Goal: Task Accomplishment & Management: Use online tool/utility

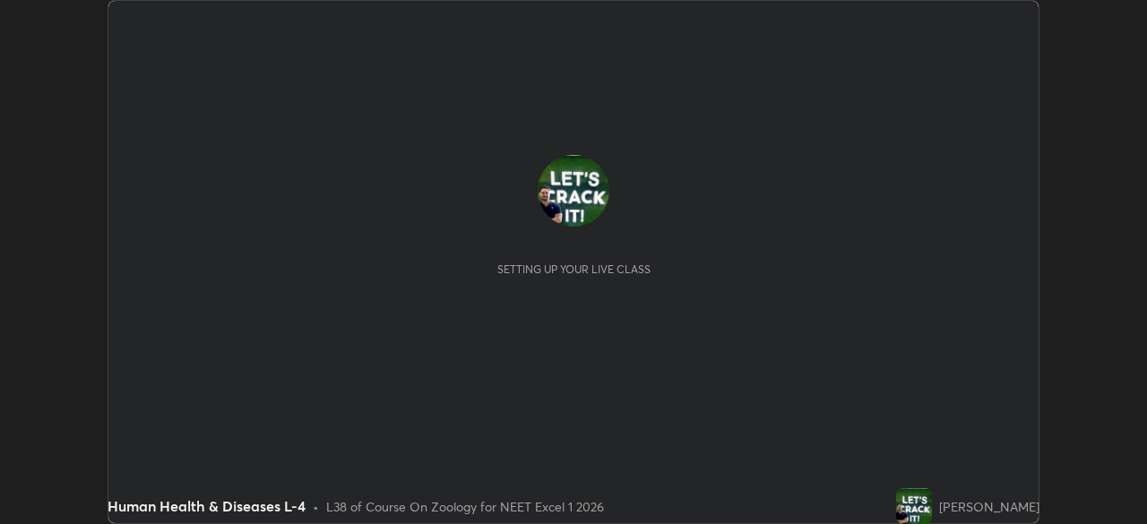
scroll to position [524, 1146]
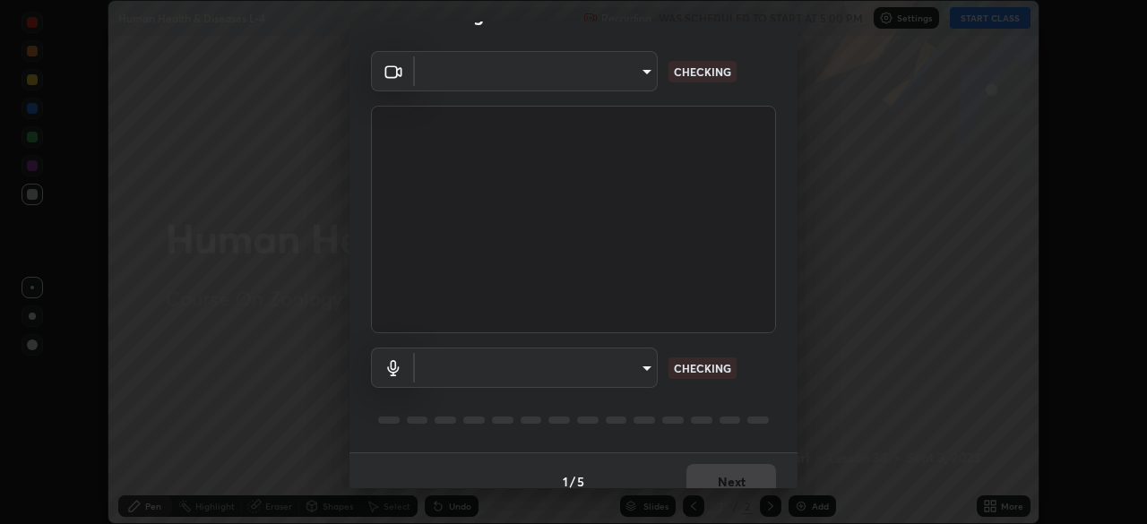
type input "fec30703c8e22cf69a8f77a224c2d994de0da897dc859dbf546555d8622b01d3"
type input "default"
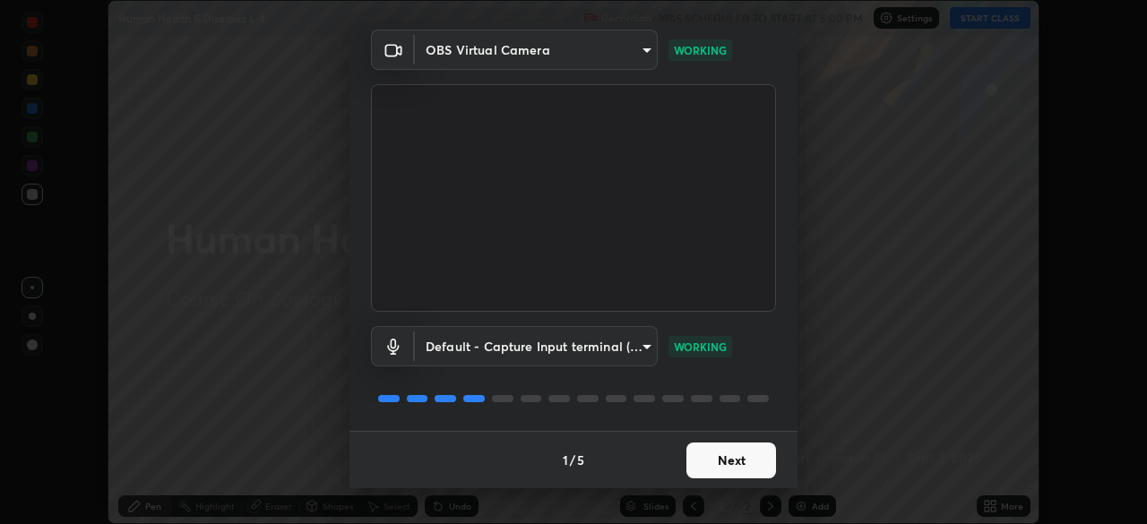
click at [735, 459] on button "Next" at bounding box center [731, 461] width 90 height 36
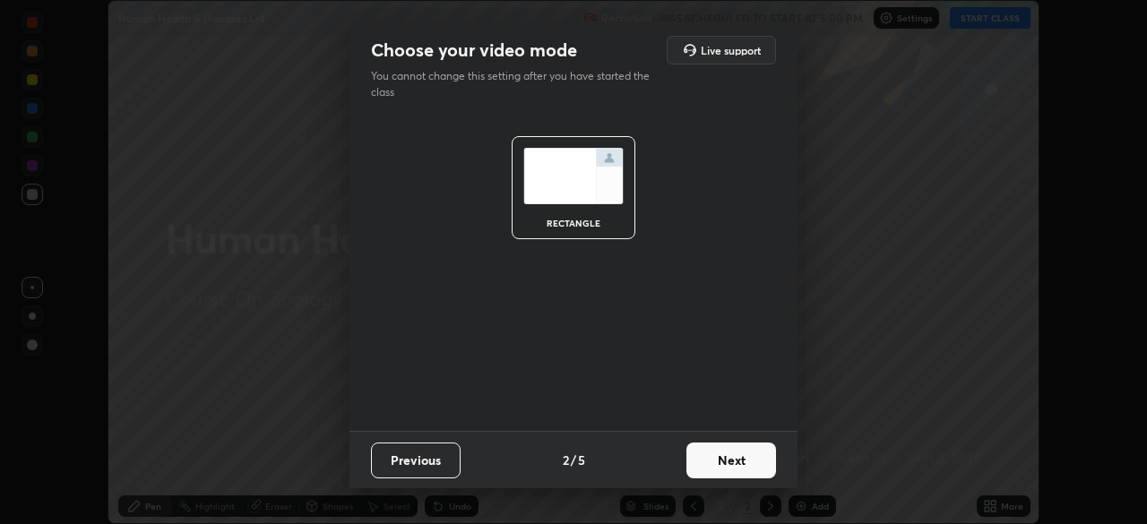
click at [728, 460] on button "Next" at bounding box center [731, 461] width 90 height 36
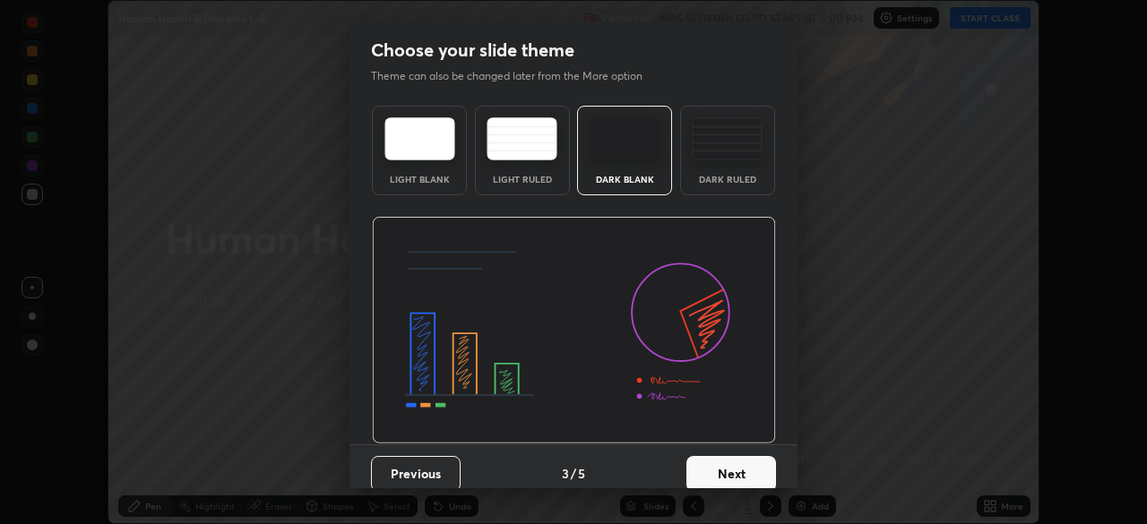
scroll to position [13, 0]
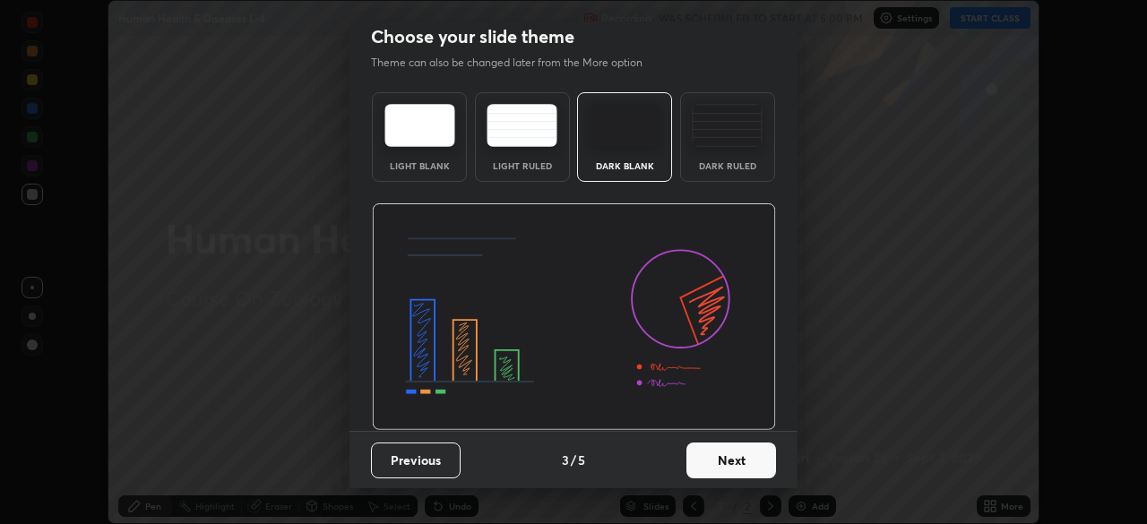
click at [713, 460] on button "Next" at bounding box center [731, 461] width 90 height 36
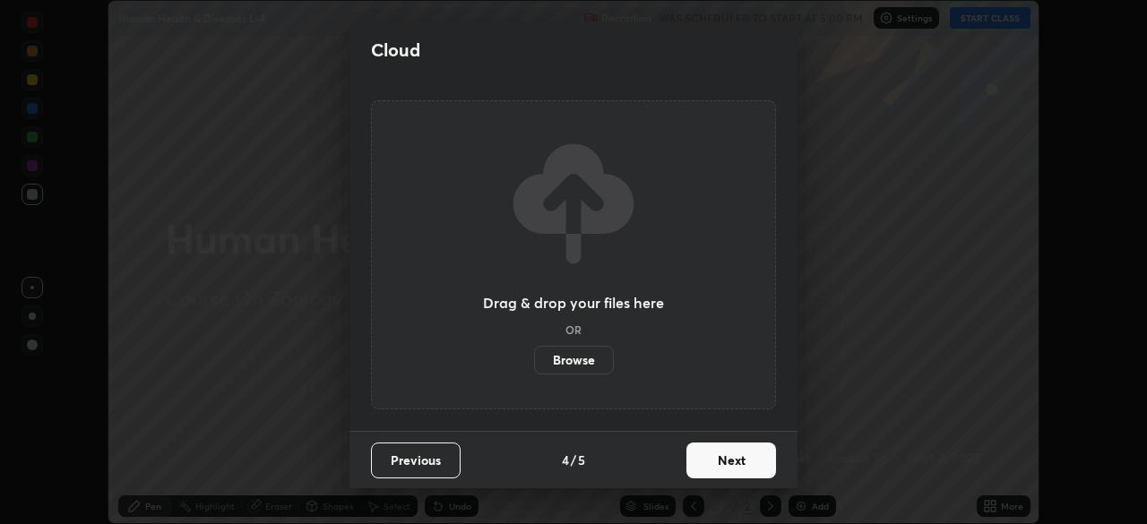
scroll to position [0, 0]
click at [729, 463] on button "Next" at bounding box center [731, 461] width 90 height 36
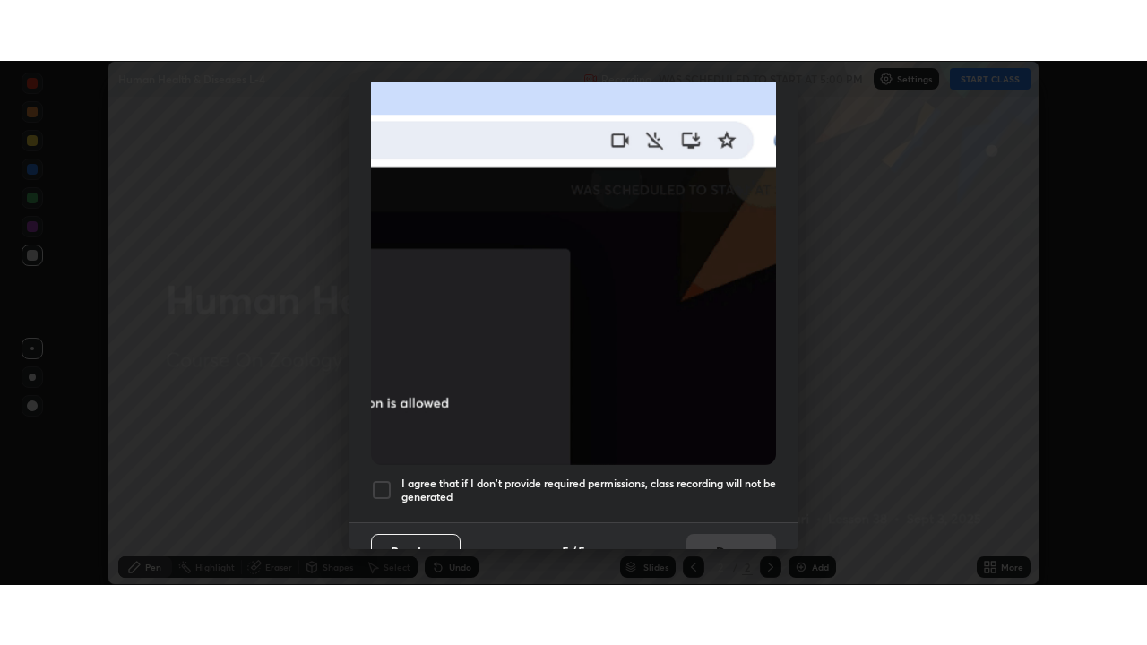
scroll to position [429, 0]
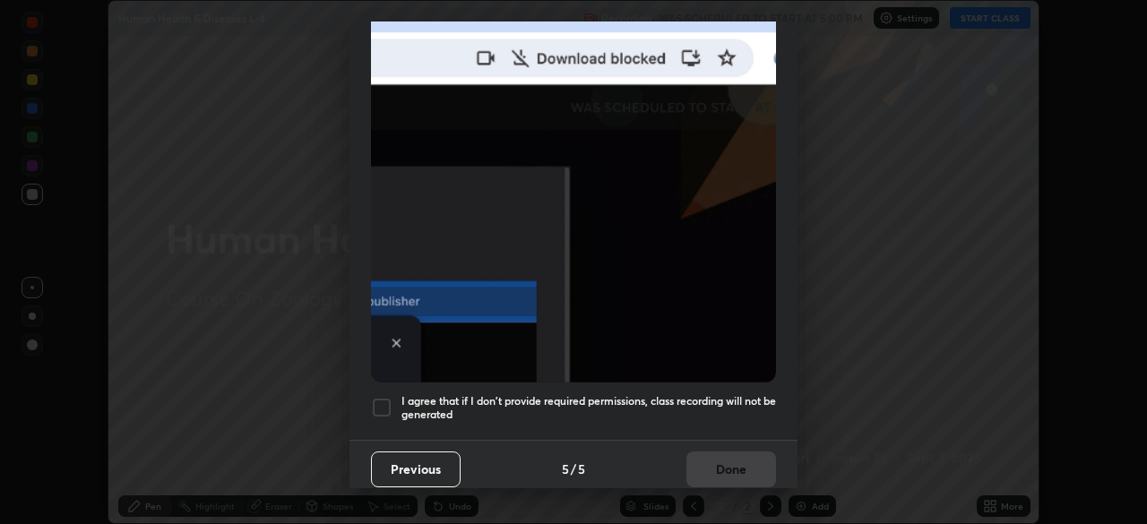
click at [387, 403] on div at bounding box center [381, 407] width 21 height 21
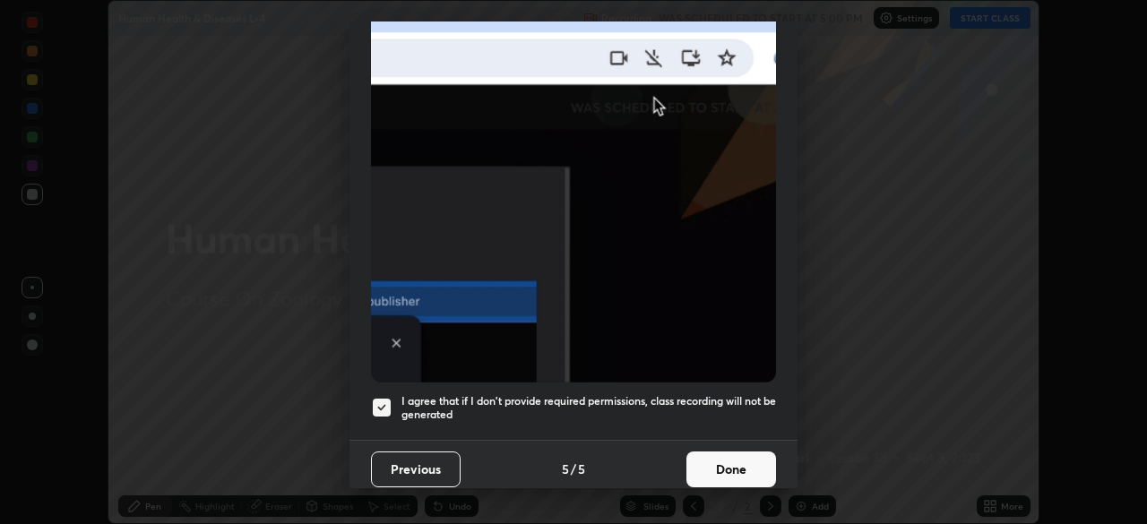
click at [715, 458] on button "Done" at bounding box center [731, 469] width 90 height 36
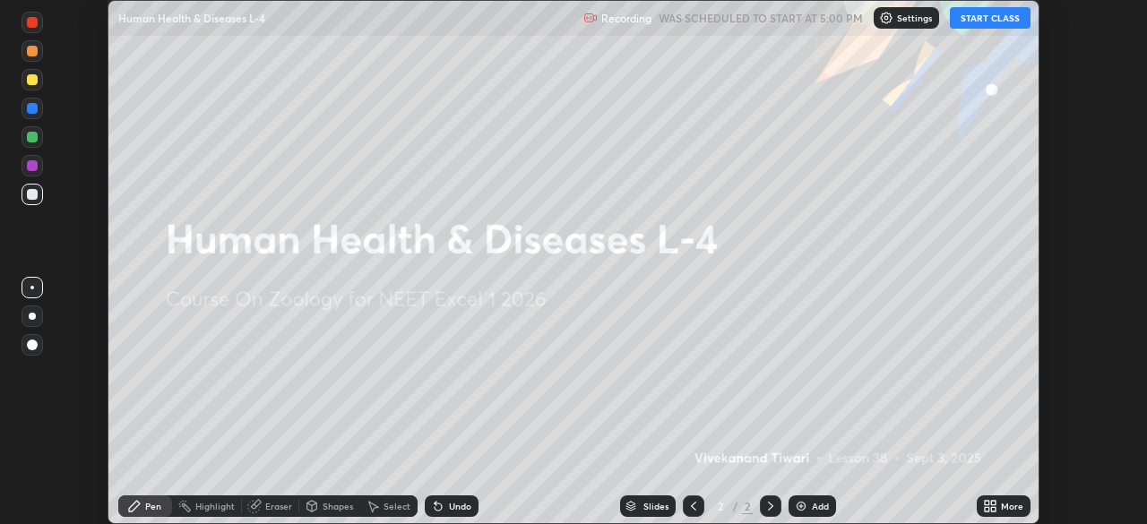
click at [993, 505] on icon at bounding box center [990, 506] width 14 height 14
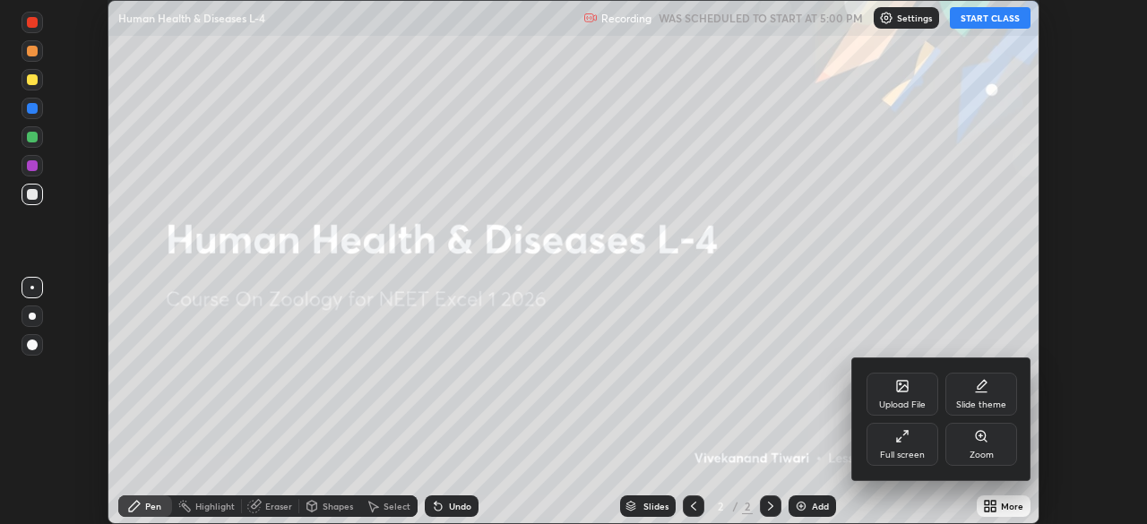
click at [917, 443] on div "Full screen" at bounding box center [902, 444] width 72 height 43
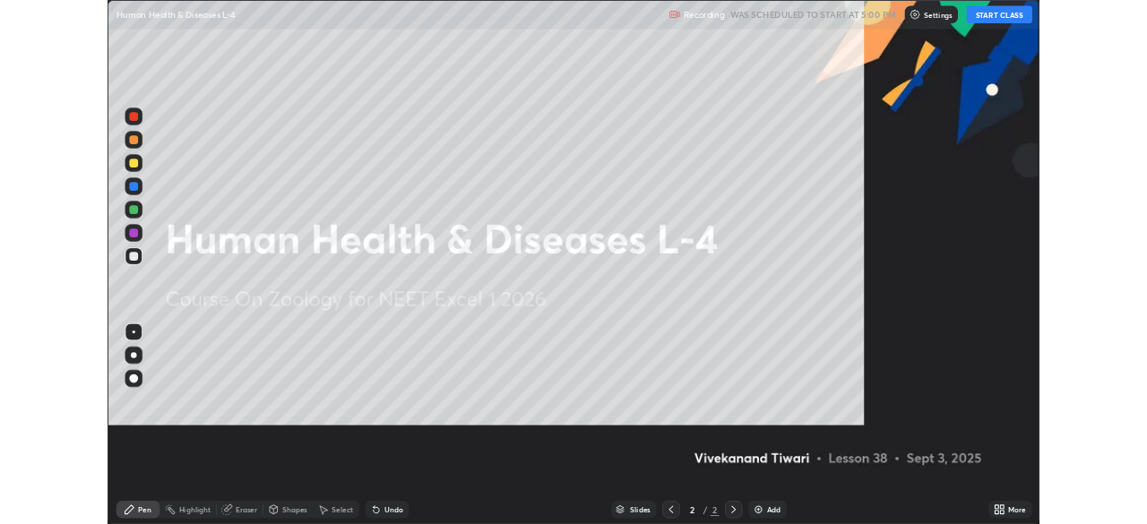
scroll to position [645, 1147]
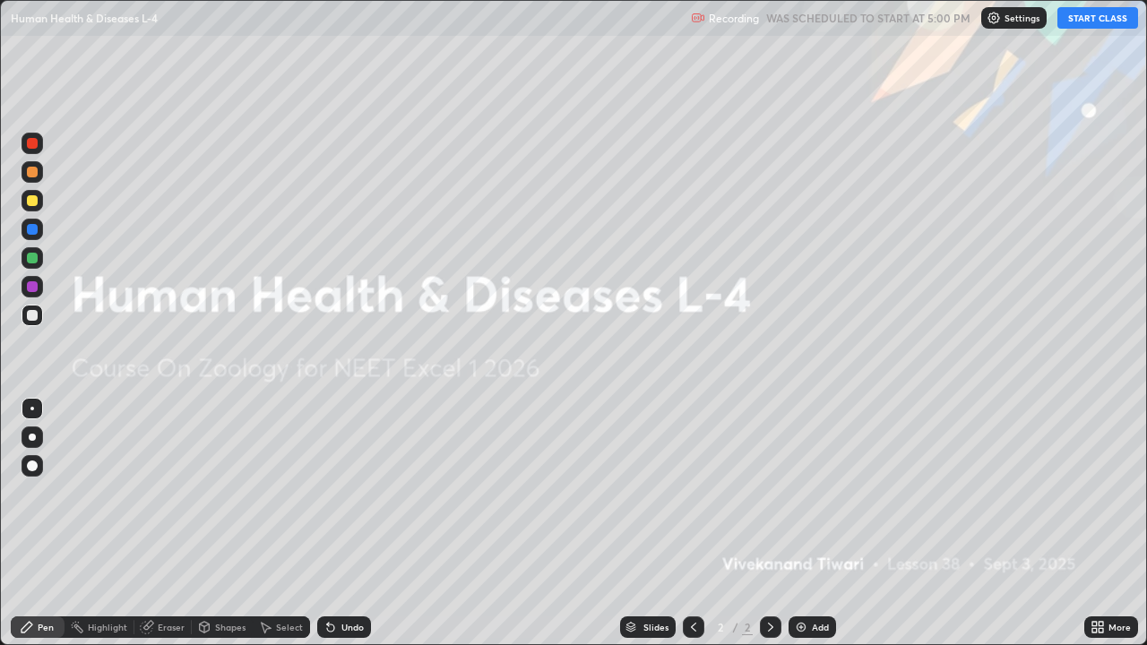
click at [1093, 20] on button "START CLASS" at bounding box center [1097, 17] width 81 height 21
click at [1108, 523] on div "More" at bounding box center [1119, 627] width 22 height 9
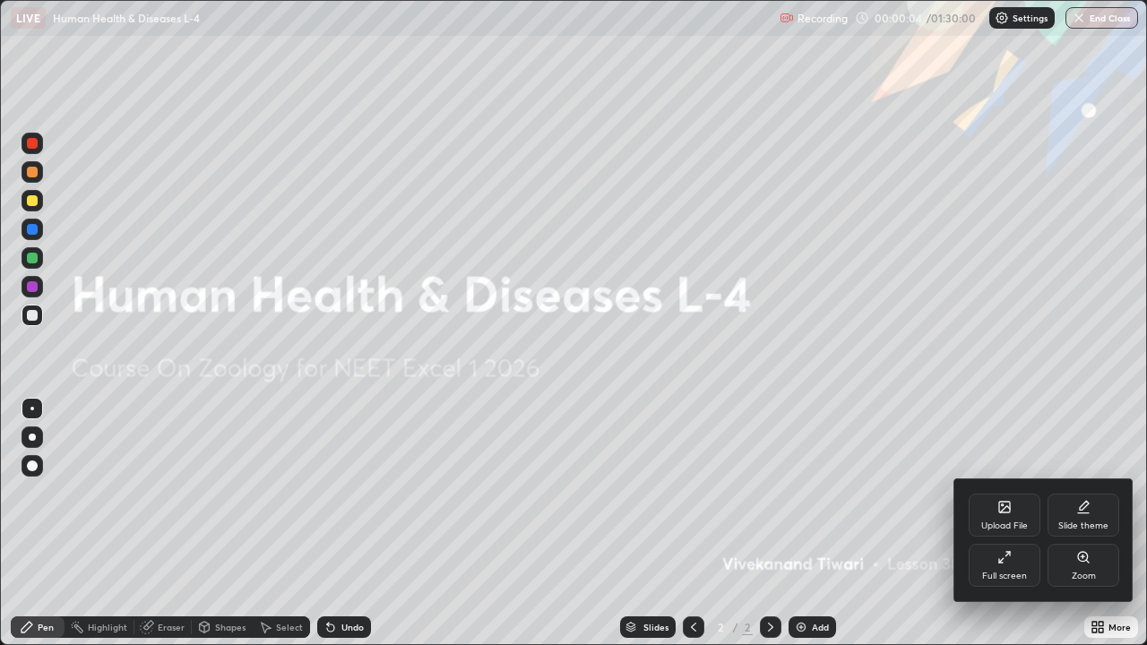
click at [1003, 523] on div "Full screen" at bounding box center [1004, 565] width 72 height 43
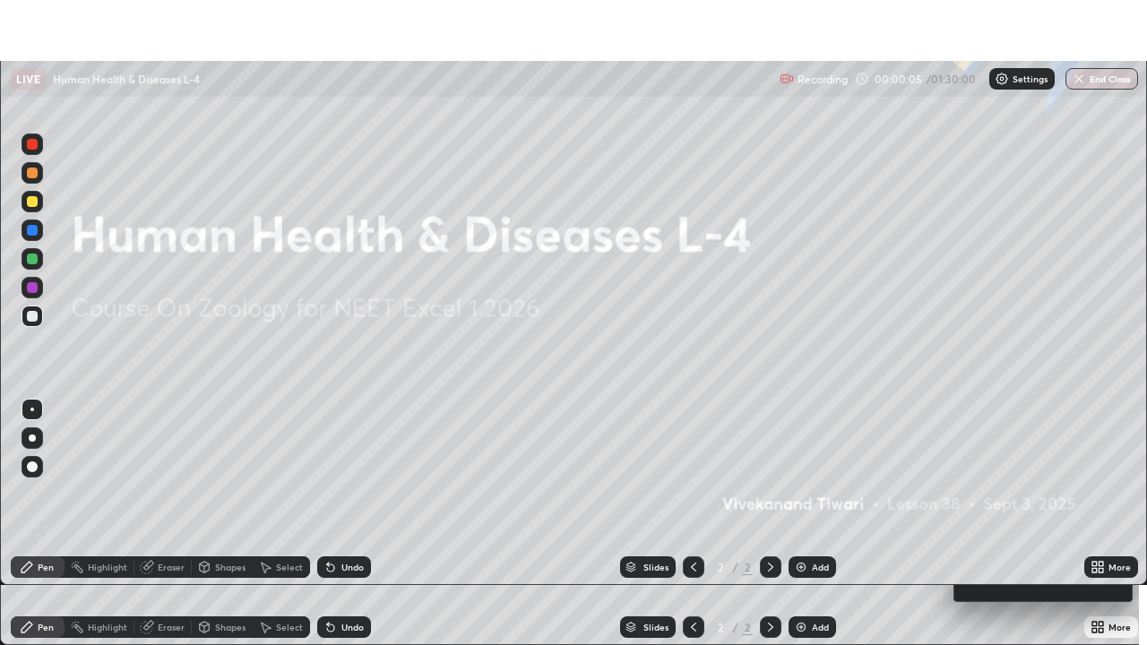
scroll to position [89057, 88434]
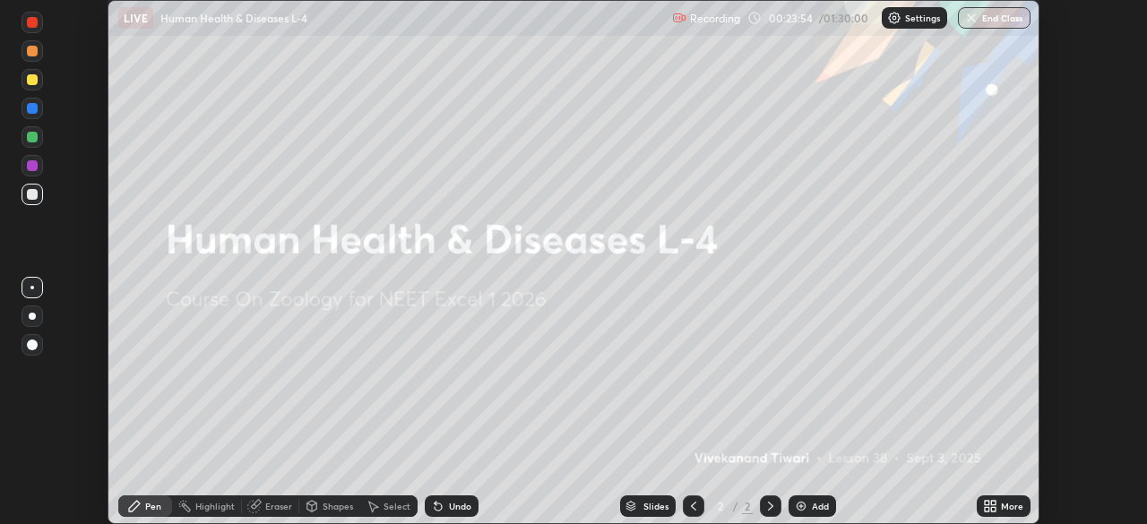
click at [988, 504] on icon at bounding box center [986, 503] width 4 height 4
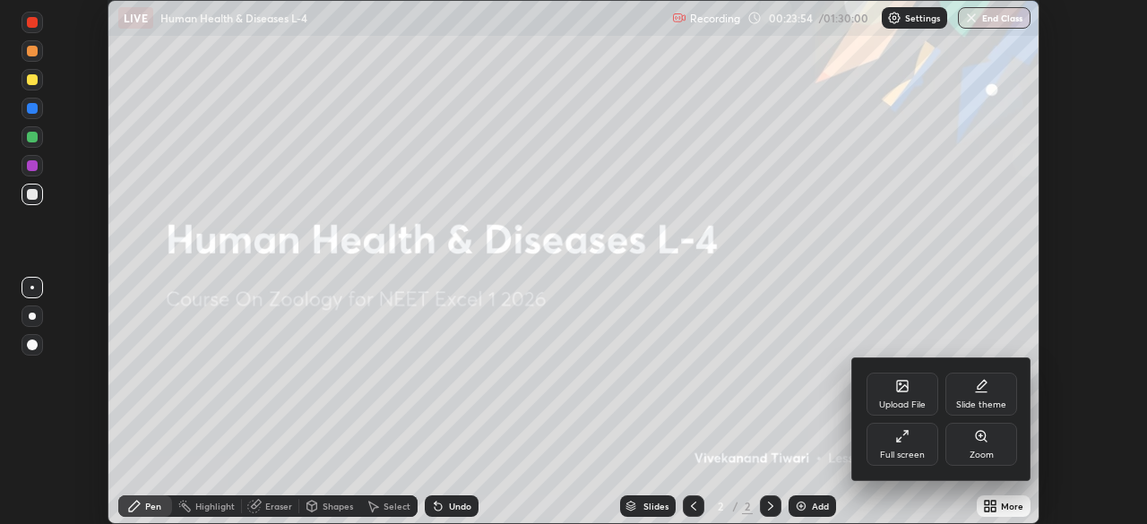
click at [907, 447] on div "Full screen" at bounding box center [902, 444] width 72 height 43
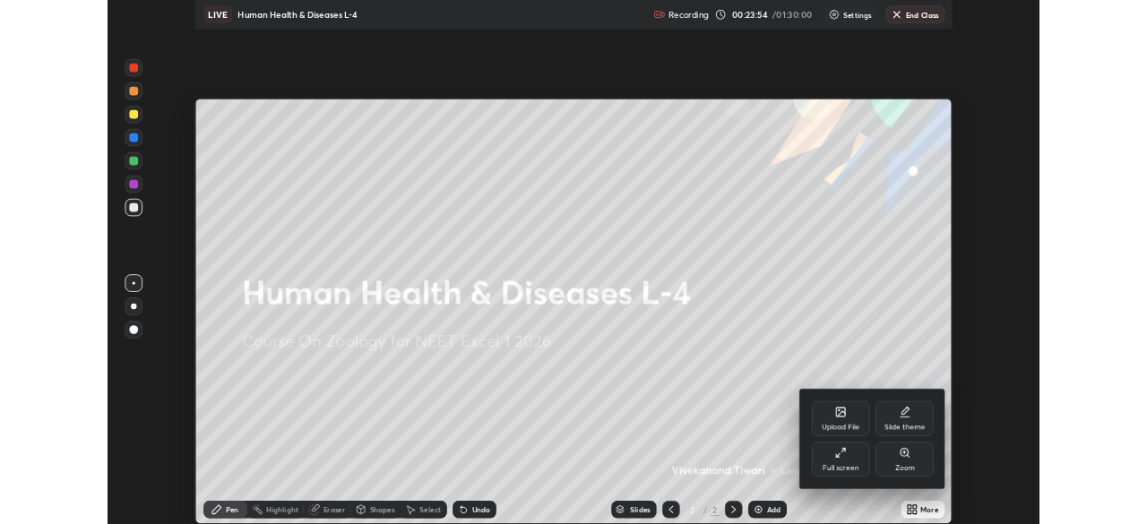
scroll to position [645, 1147]
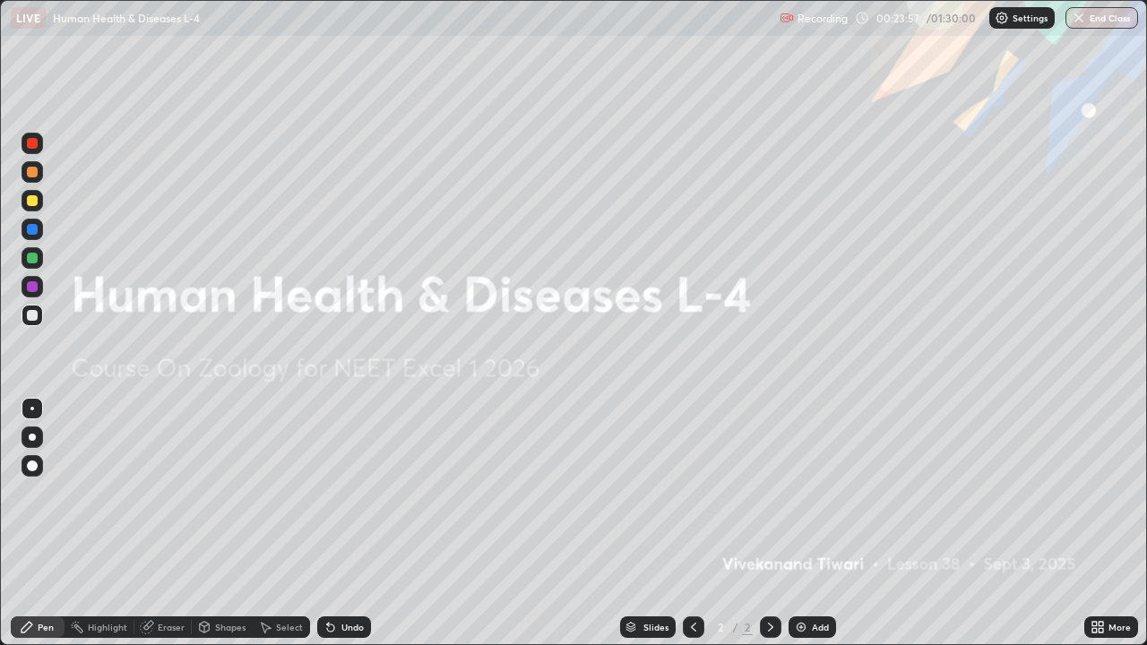
click at [1105, 523] on div "More" at bounding box center [1111, 626] width 54 height 21
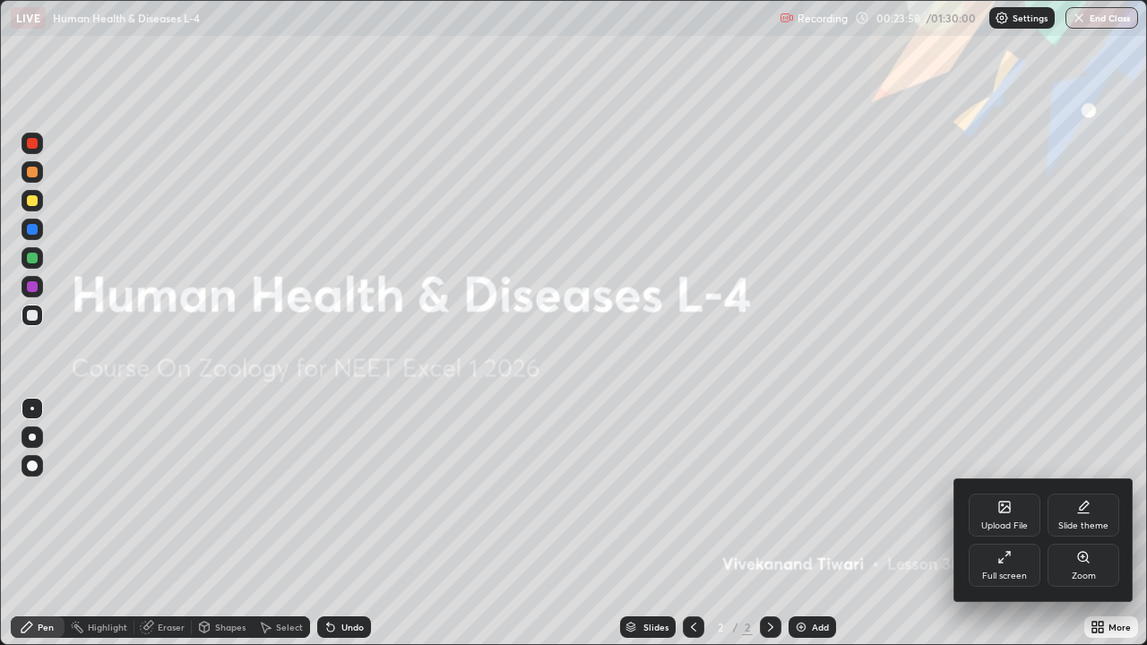
click at [1010, 523] on div "Full screen" at bounding box center [1004, 576] width 45 height 9
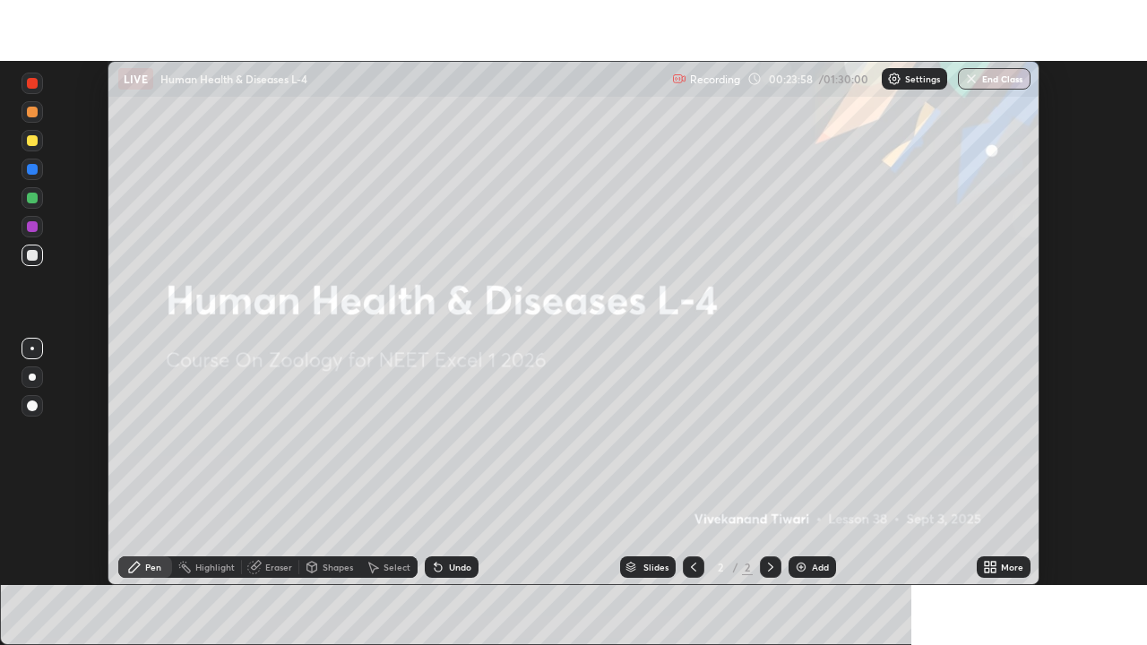
scroll to position [89057, 88434]
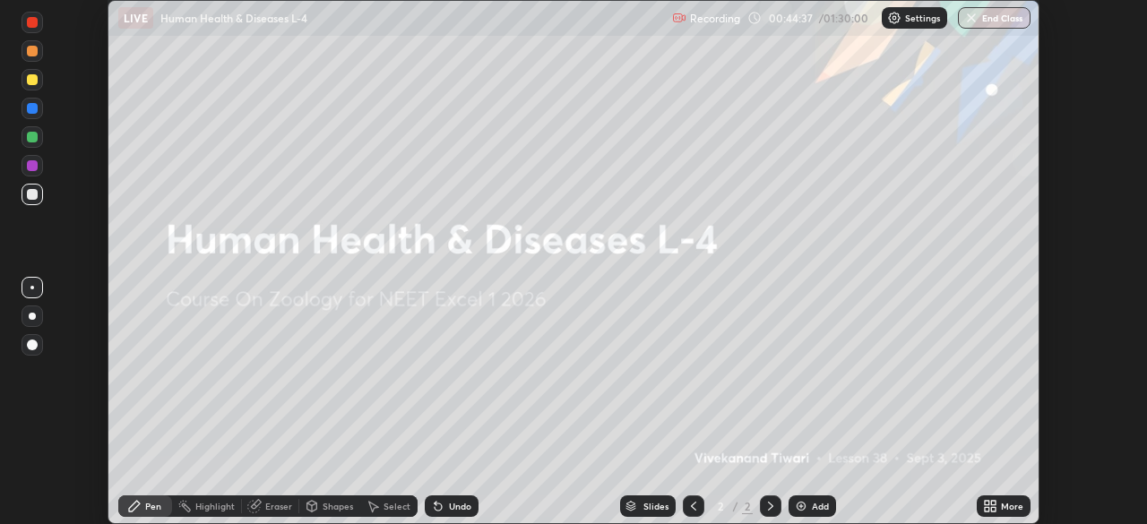
click at [993, 509] on icon at bounding box center [993, 509] width 4 height 4
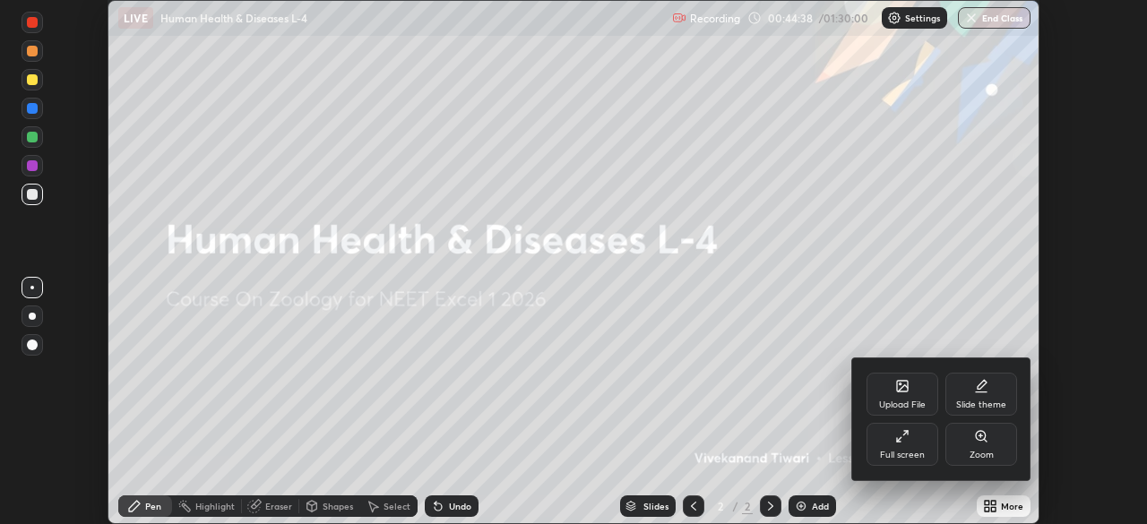
click at [918, 441] on div "Full screen" at bounding box center [902, 444] width 72 height 43
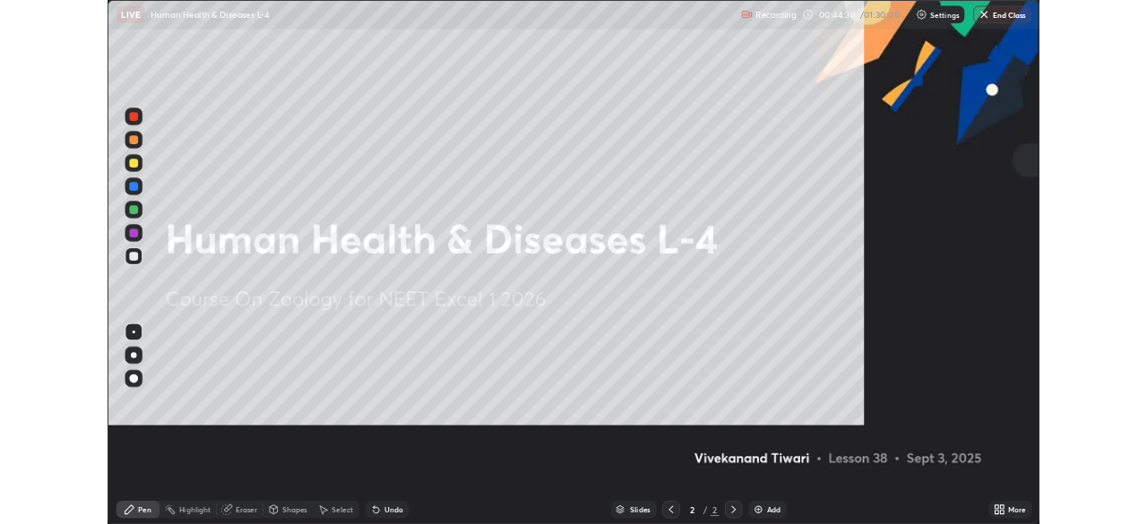
scroll to position [645, 1147]
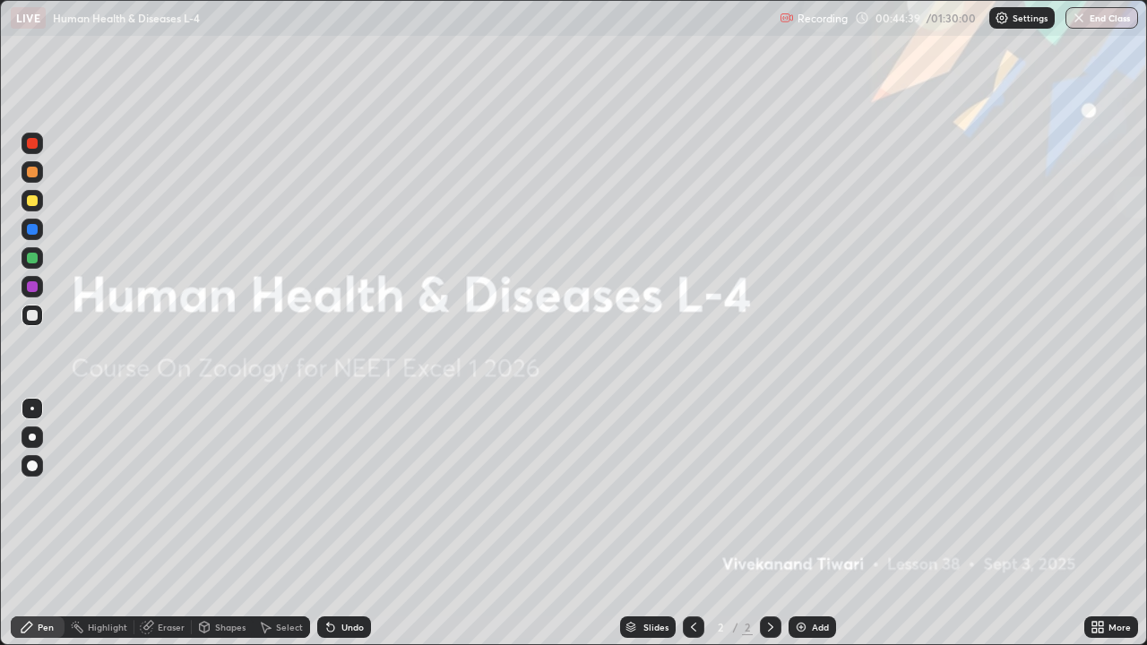
click at [809, 523] on div "Add" at bounding box center [811, 626] width 47 height 21
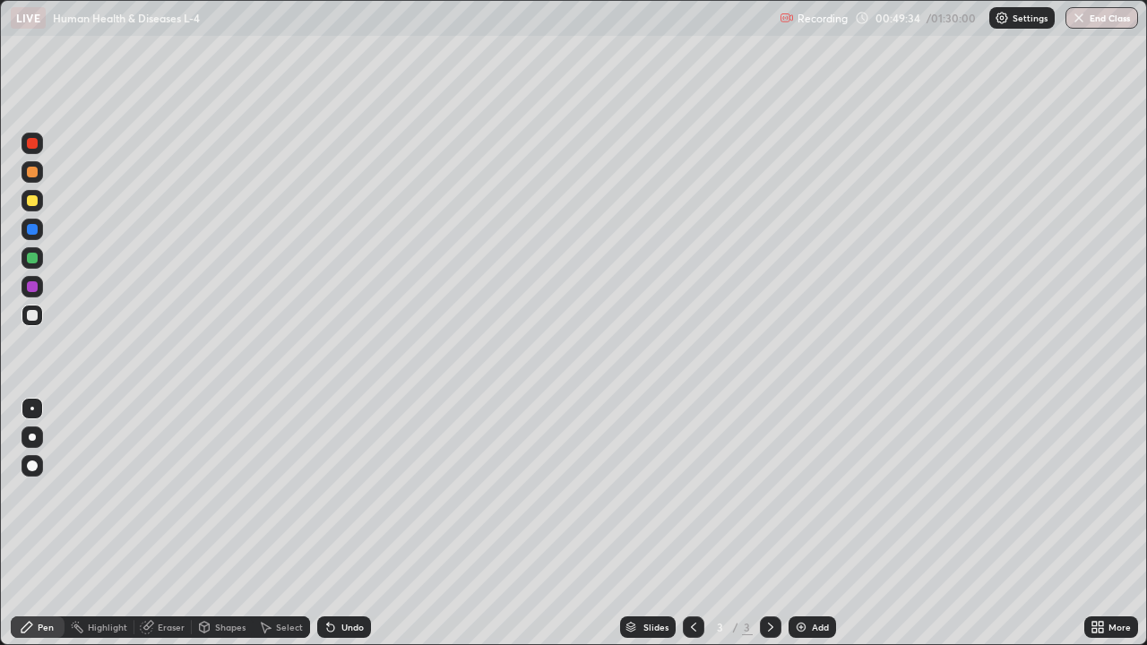
click at [156, 523] on div "Eraser" at bounding box center [162, 626] width 57 height 21
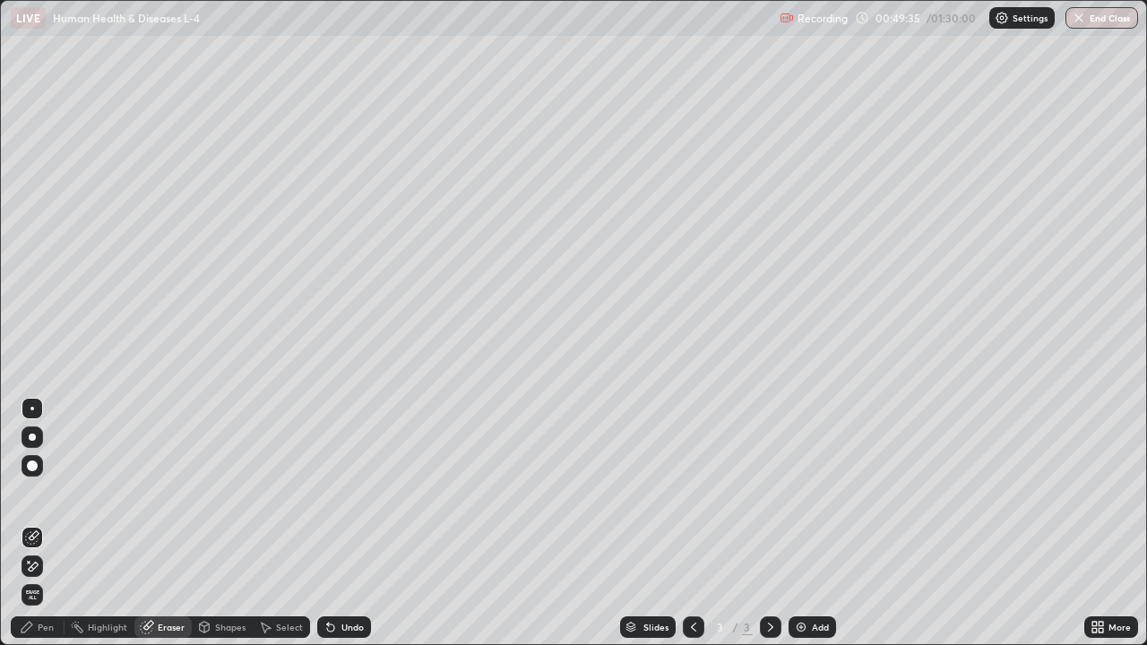
click at [30, 523] on span "Erase all" at bounding box center [32, 594] width 20 height 11
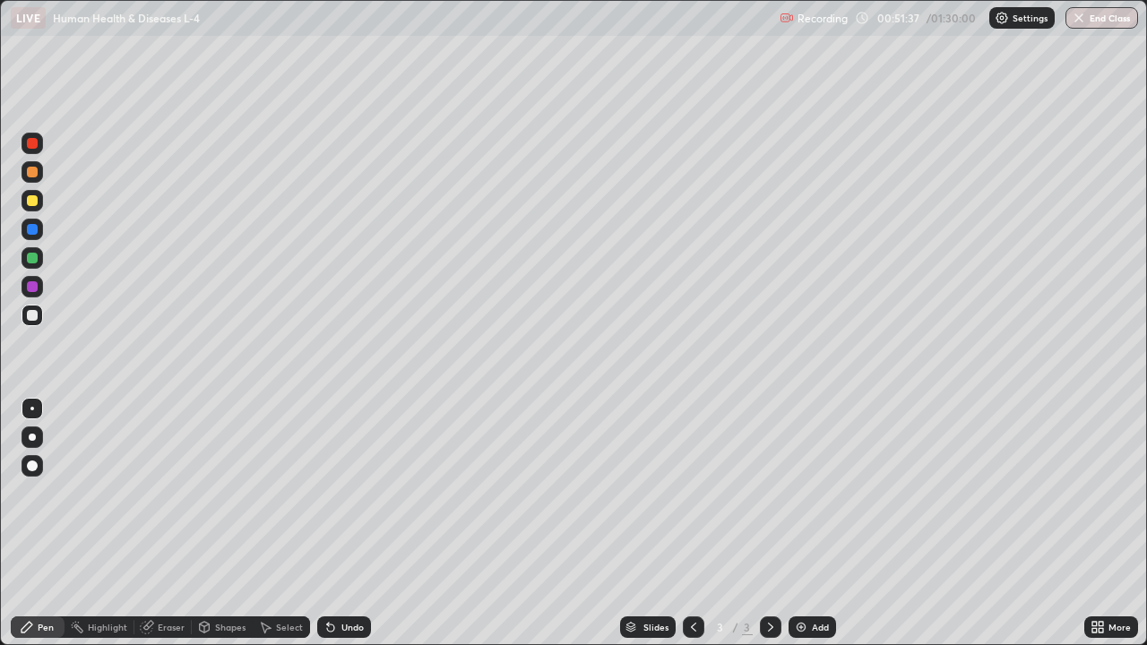
click at [176, 523] on div "Eraser" at bounding box center [171, 627] width 27 height 9
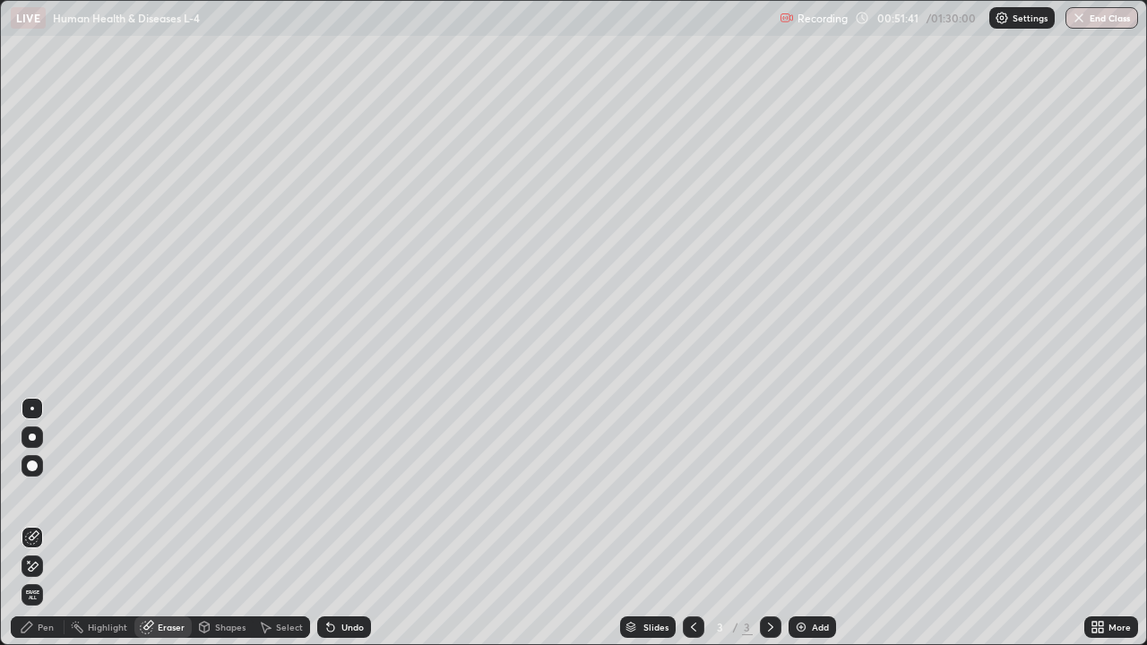
click at [50, 523] on div "Pen" at bounding box center [46, 627] width 16 height 9
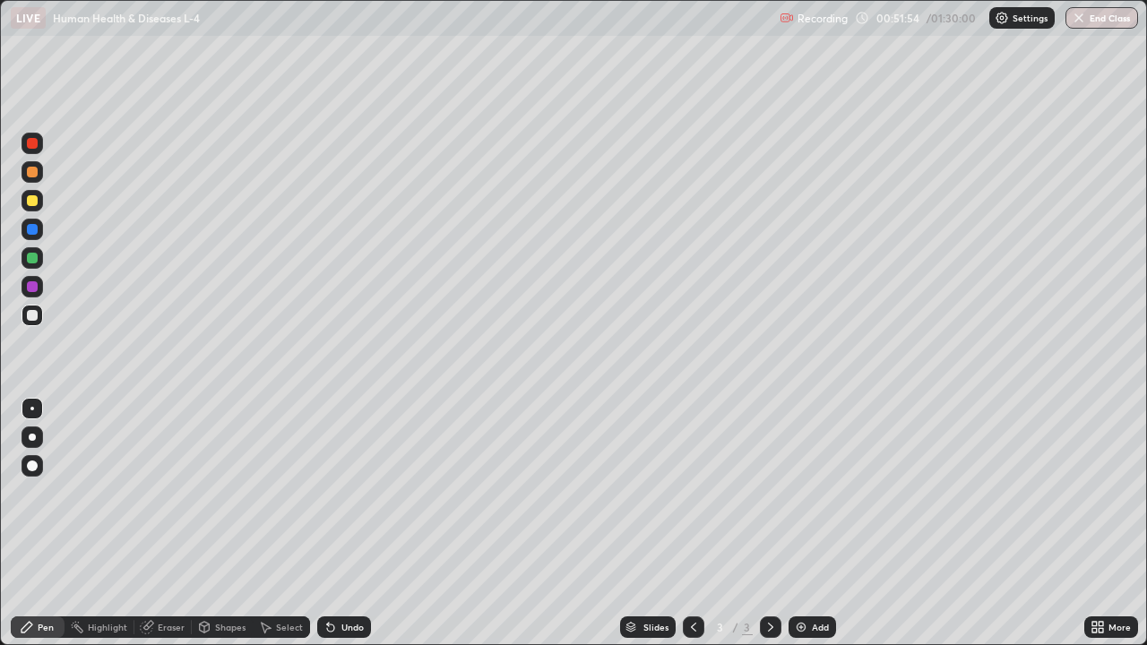
click at [175, 523] on div "Eraser" at bounding box center [171, 627] width 27 height 9
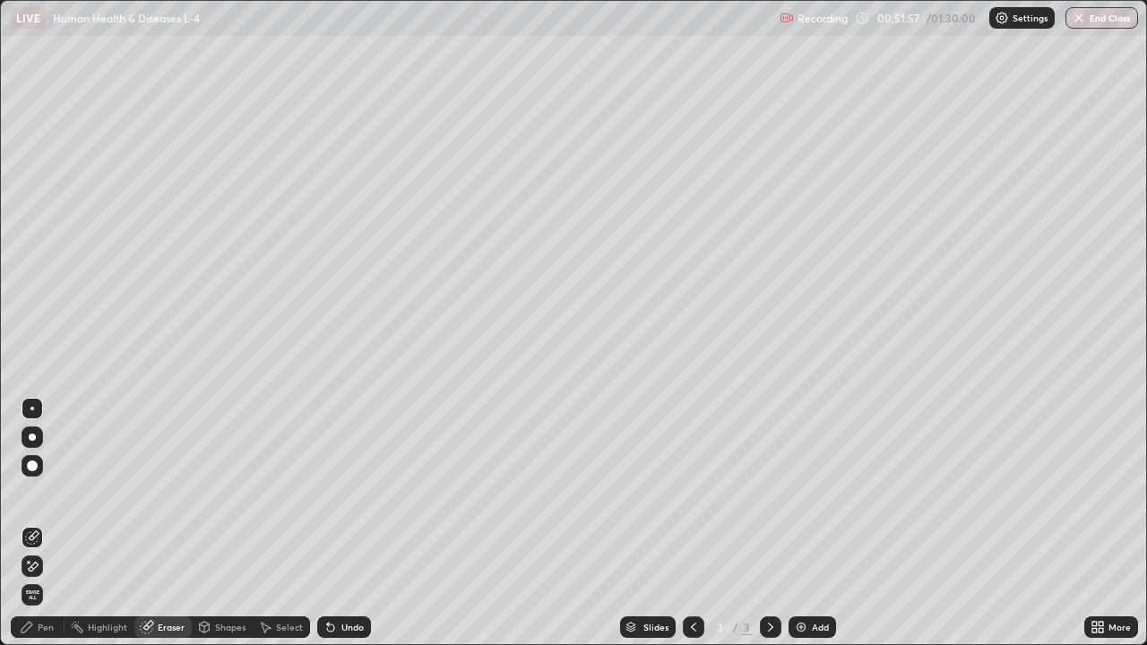
click at [43, 523] on div "Pen" at bounding box center [46, 627] width 16 height 9
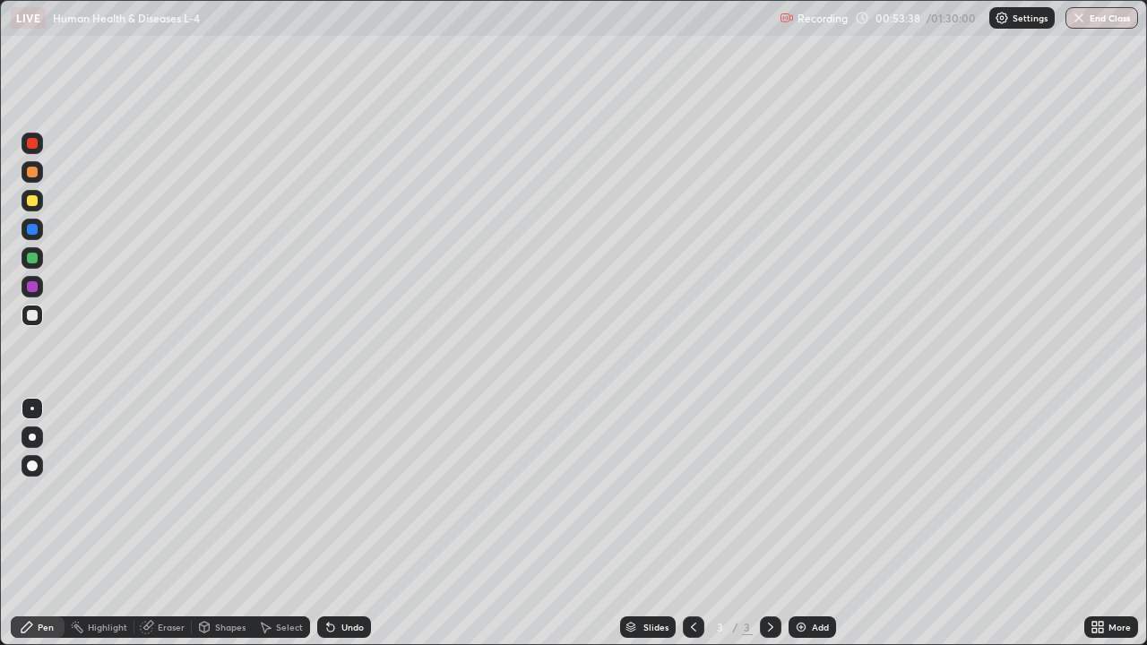
click at [170, 523] on div "Eraser" at bounding box center [171, 627] width 27 height 9
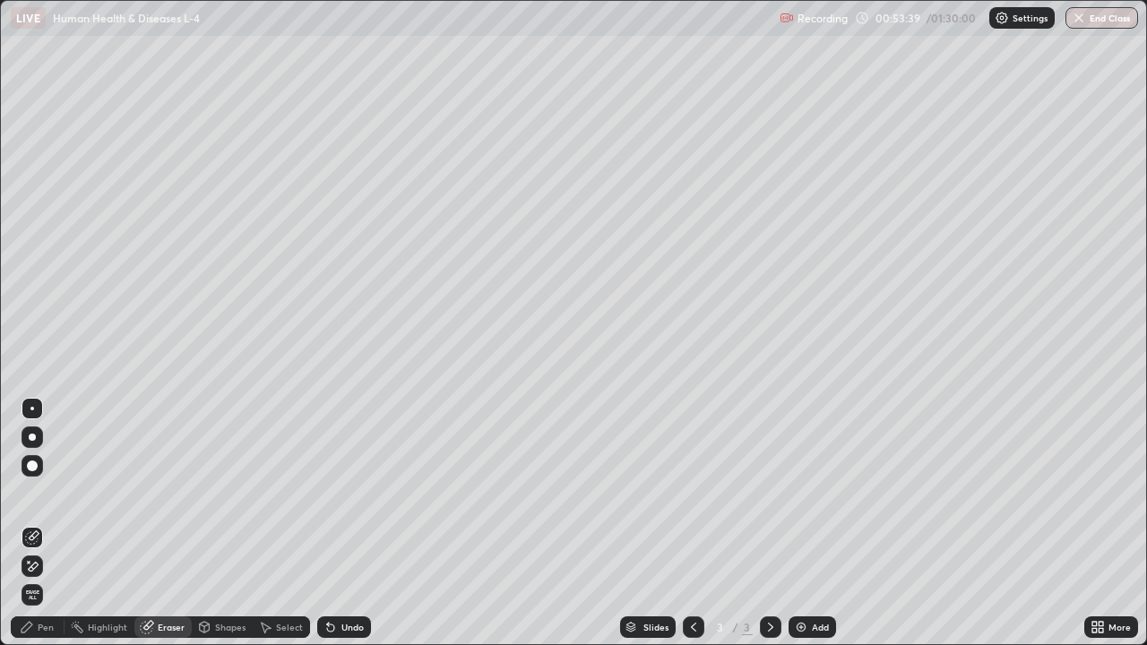
click at [33, 523] on span "Erase all" at bounding box center [32, 594] width 20 height 11
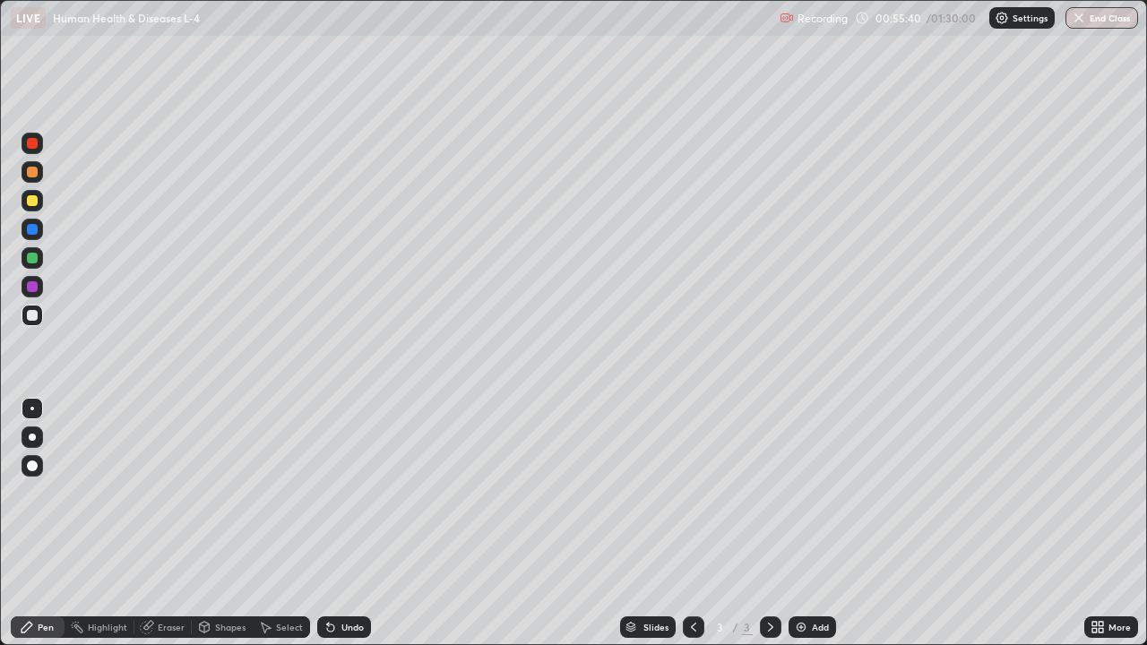
click at [160, 523] on div "Eraser" at bounding box center [162, 626] width 57 height 21
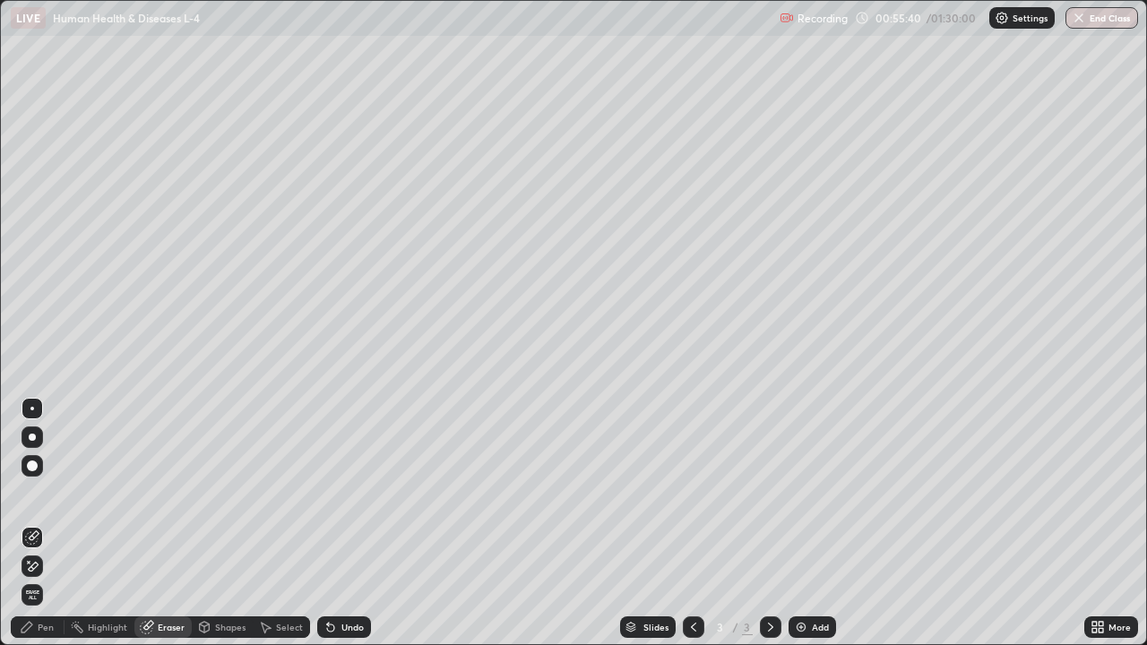
click at [153, 523] on div "Eraser" at bounding box center [162, 626] width 57 height 21
click at [29, 523] on span "Erase all" at bounding box center [32, 594] width 20 height 11
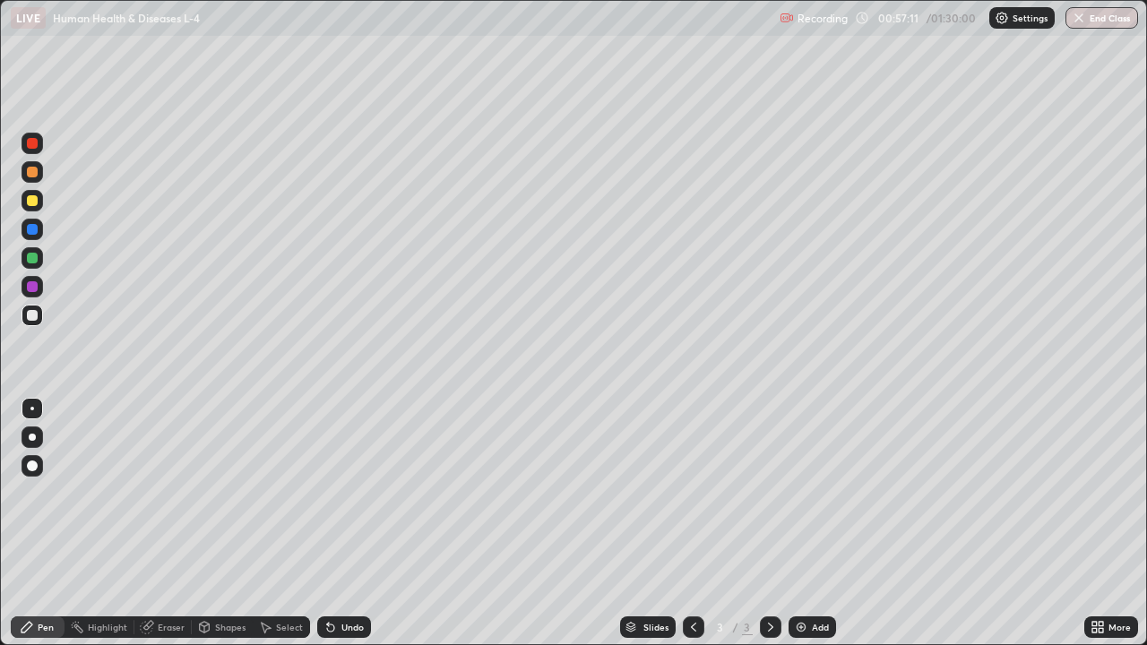
click at [158, 523] on div "Eraser" at bounding box center [171, 627] width 27 height 9
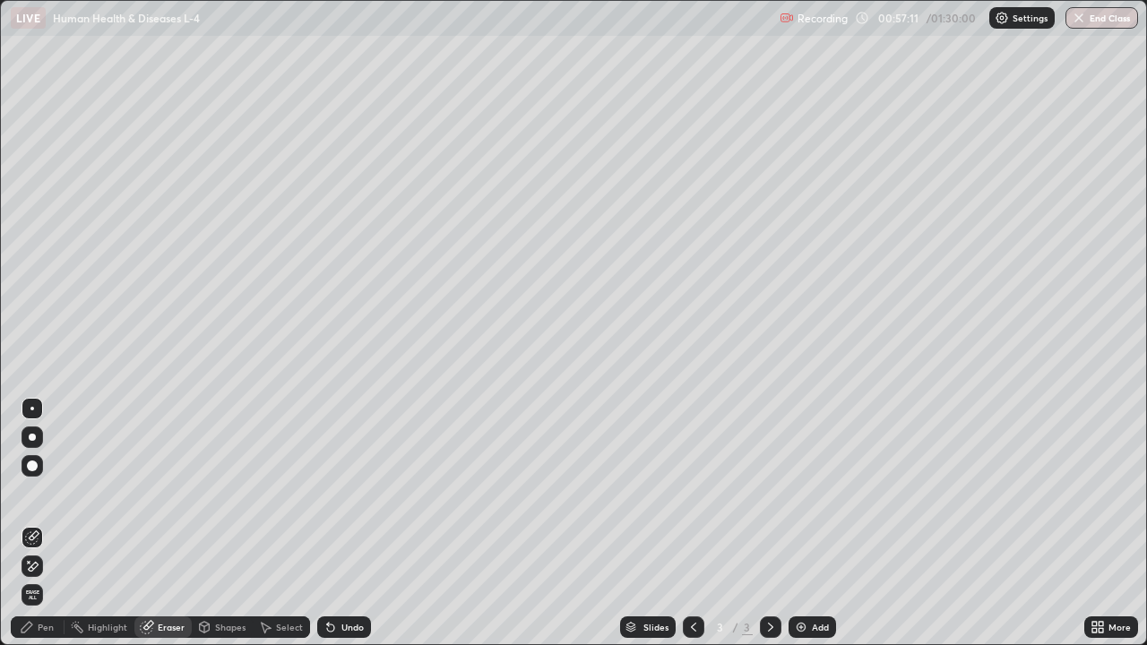
click at [35, 523] on span "Erase all" at bounding box center [32, 594] width 20 height 11
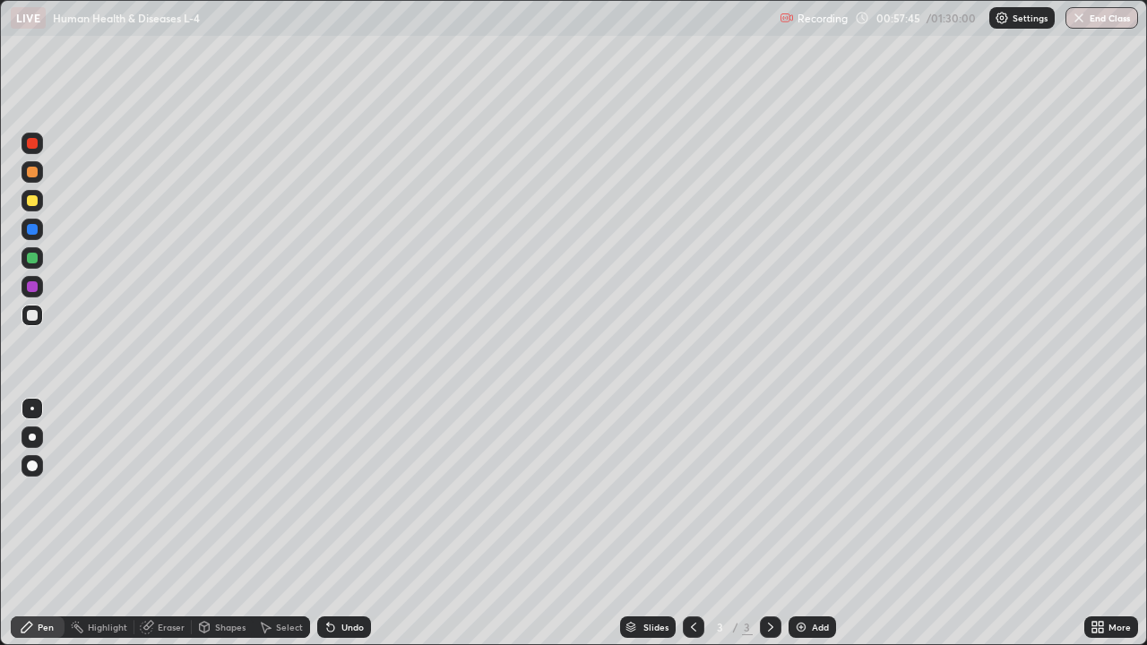
click at [1103, 523] on icon at bounding box center [1100, 624] width 4 height 4
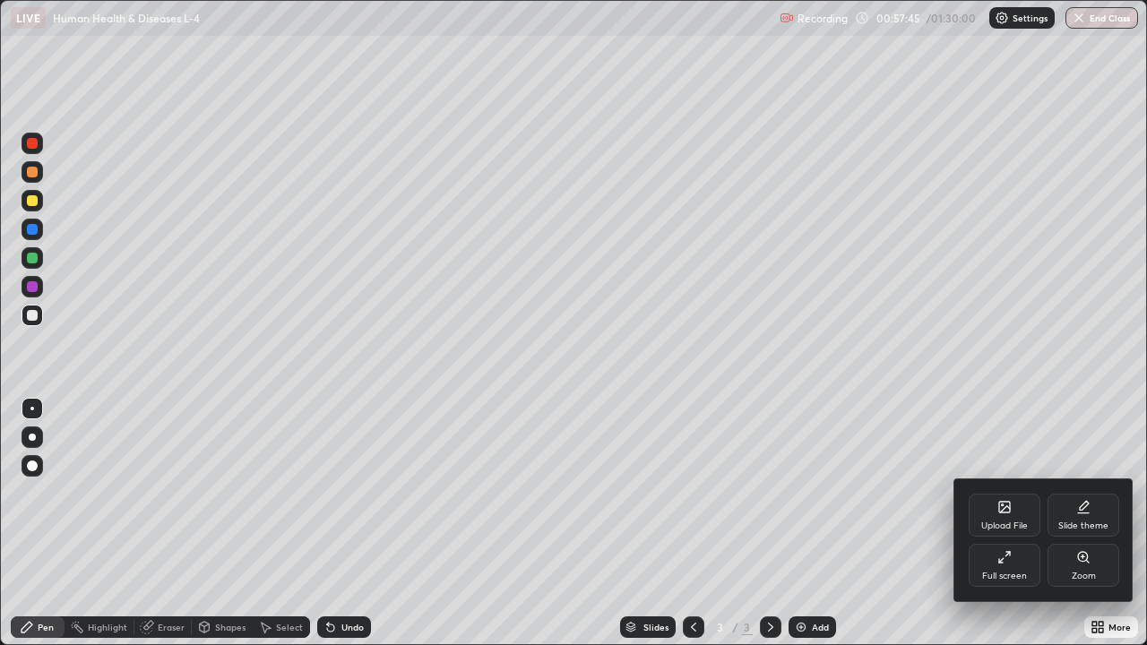
click at [1007, 523] on div "Full screen" at bounding box center [1004, 565] width 72 height 43
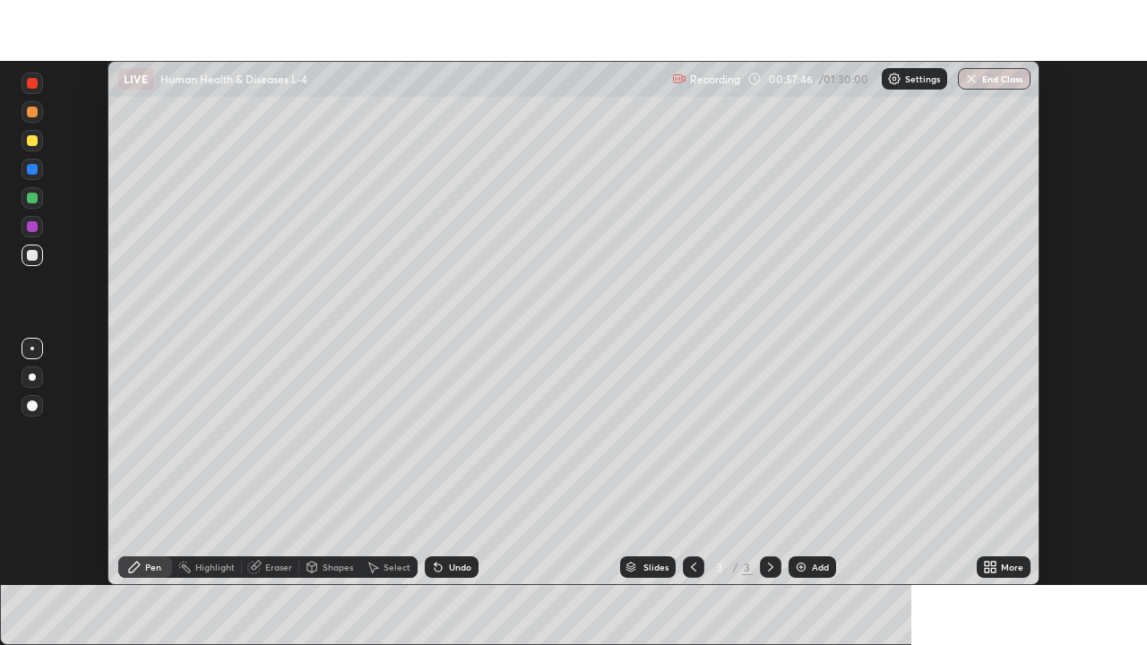
scroll to position [89057, 88434]
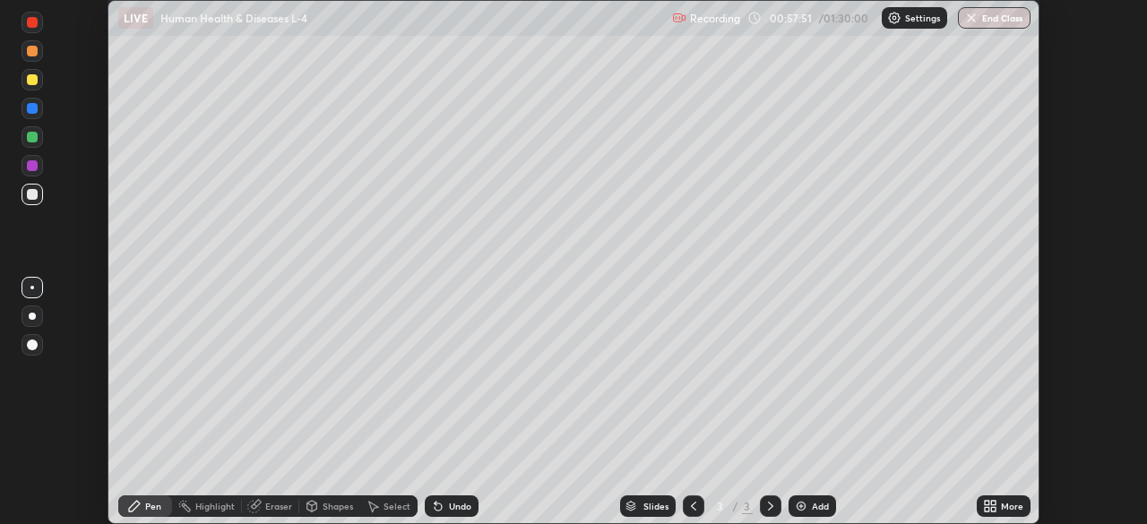
click at [1006, 502] on div "More" at bounding box center [1012, 506] width 22 height 9
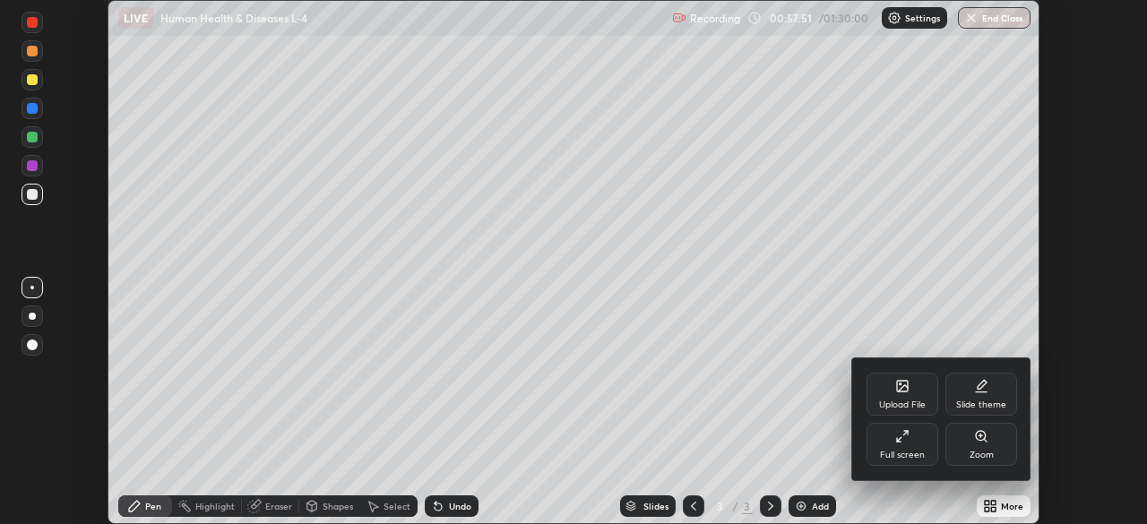
click at [918, 441] on div "Full screen" at bounding box center [902, 444] width 72 height 43
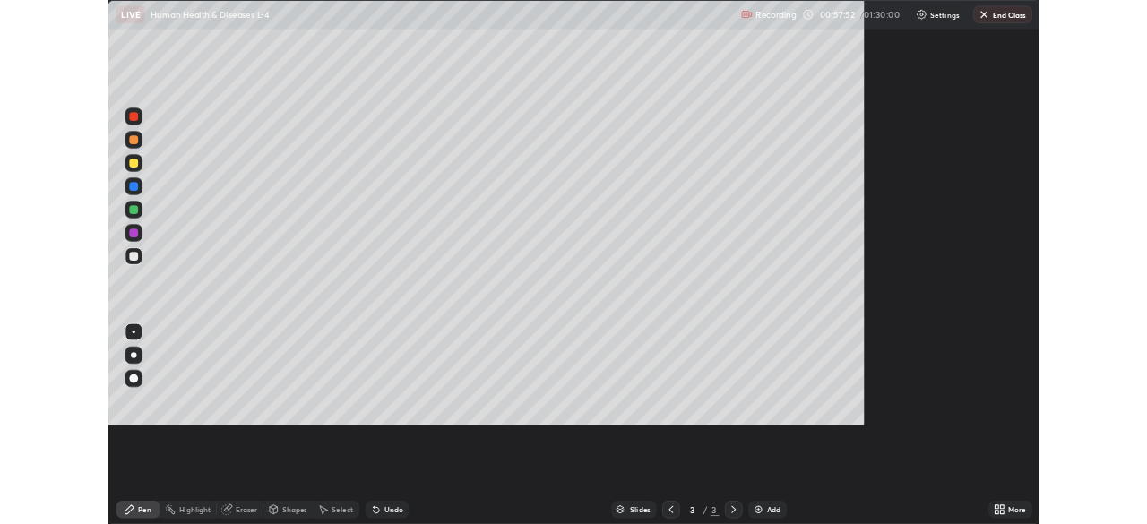
scroll to position [645, 1147]
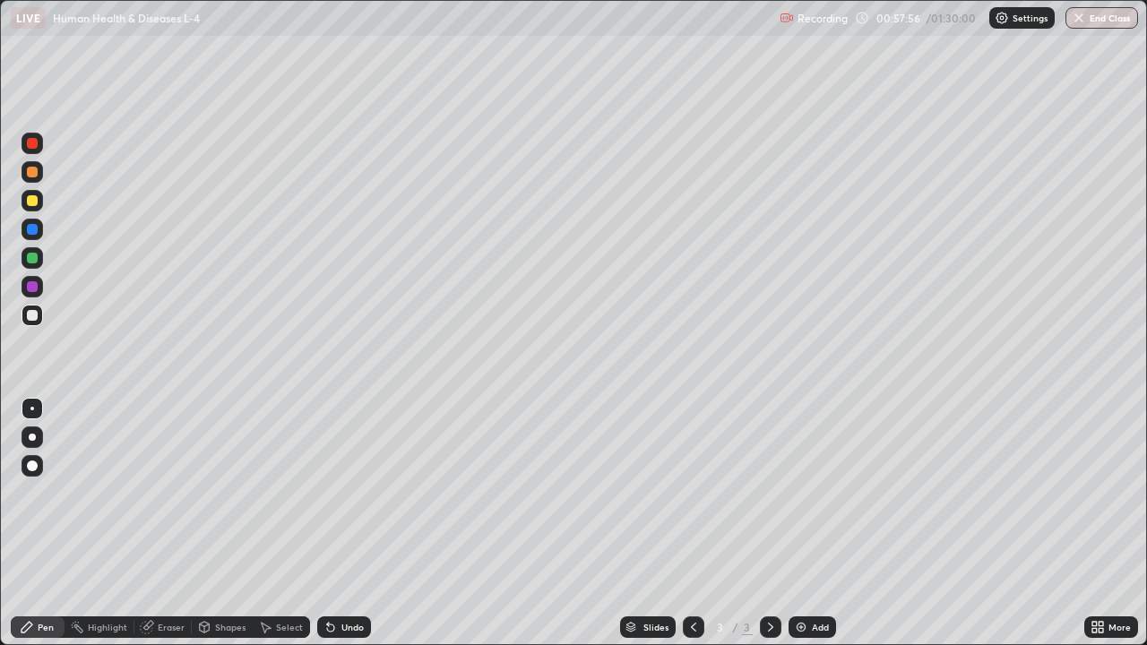
click at [1103, 523] on icon at bounding box center [1100, 624] width 4 height 4
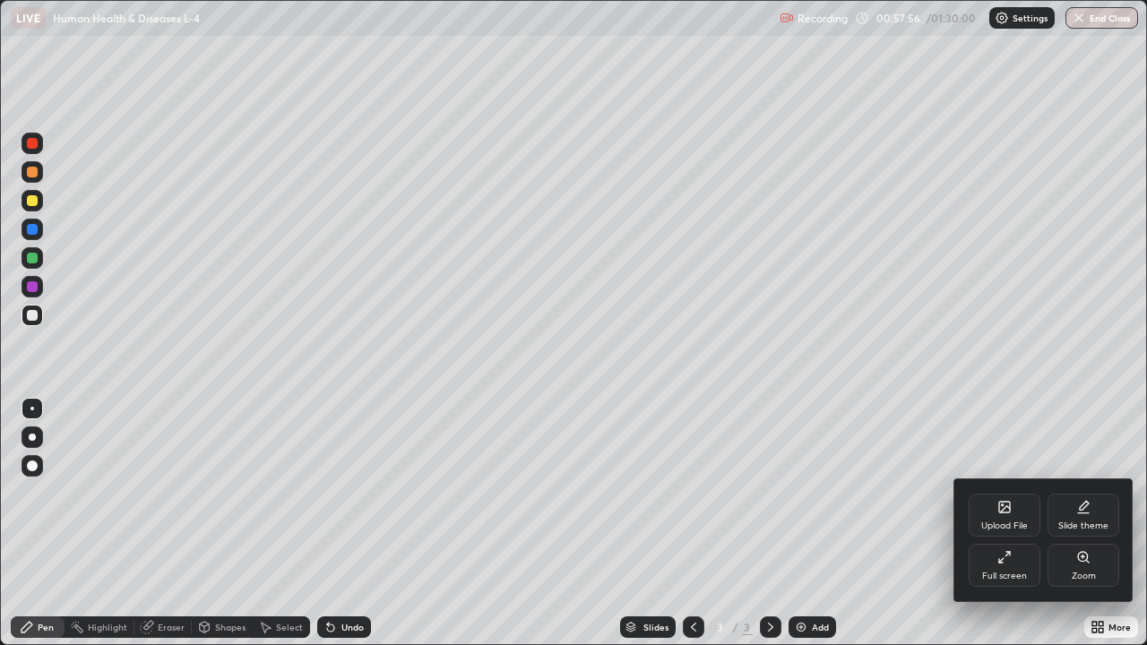
click at [996, 523] on div "Full screen" at bounding box center [1004, 565] width 72 height 43
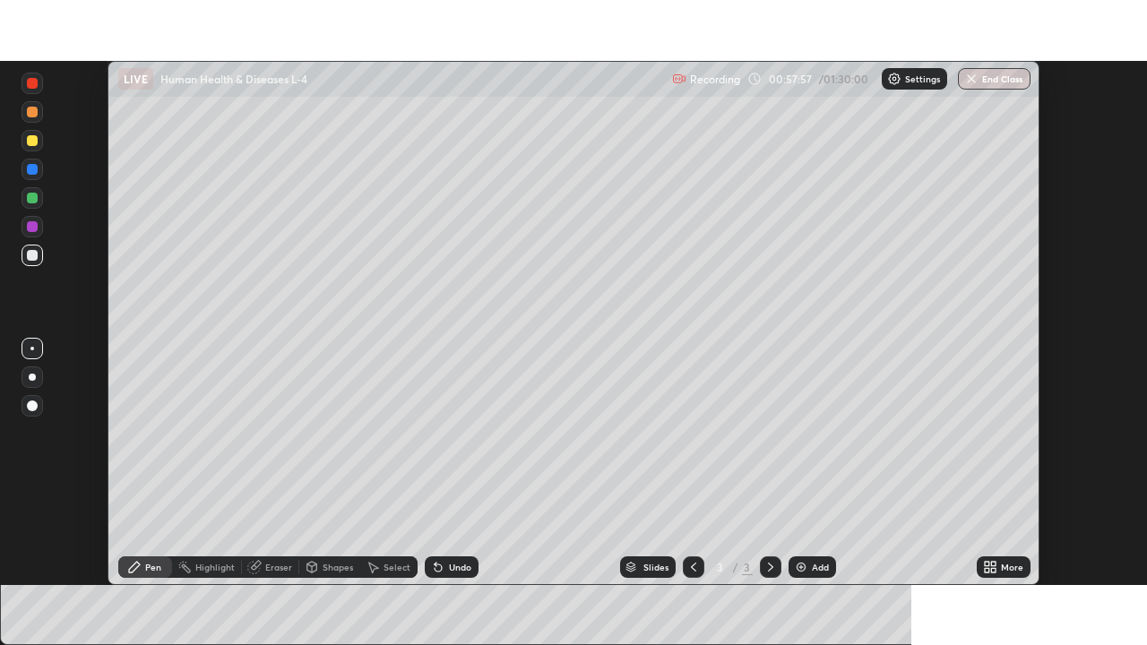
scroll to position [89057, 88434]
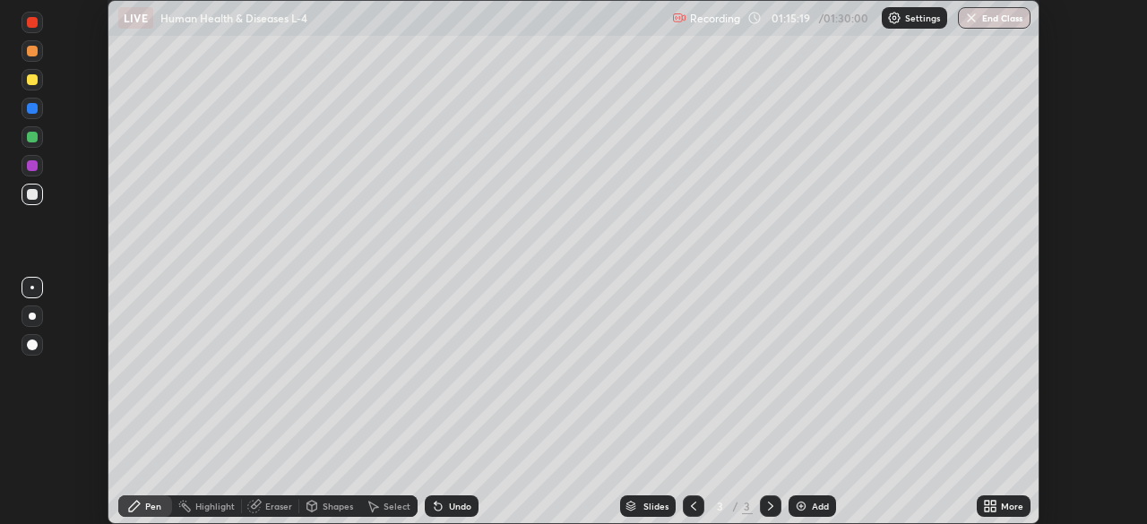
click at [993, 511] on icon at bounding box center [993, 509] width 4 height 4
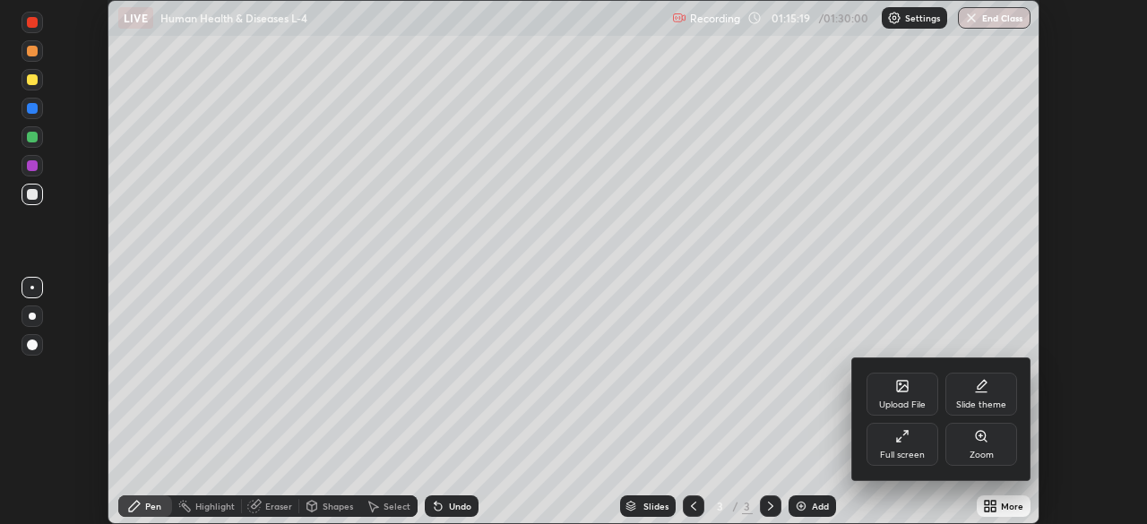
click at [886, 451] on div "Full screen" at bounding box center [902, 455] width 45 height 9
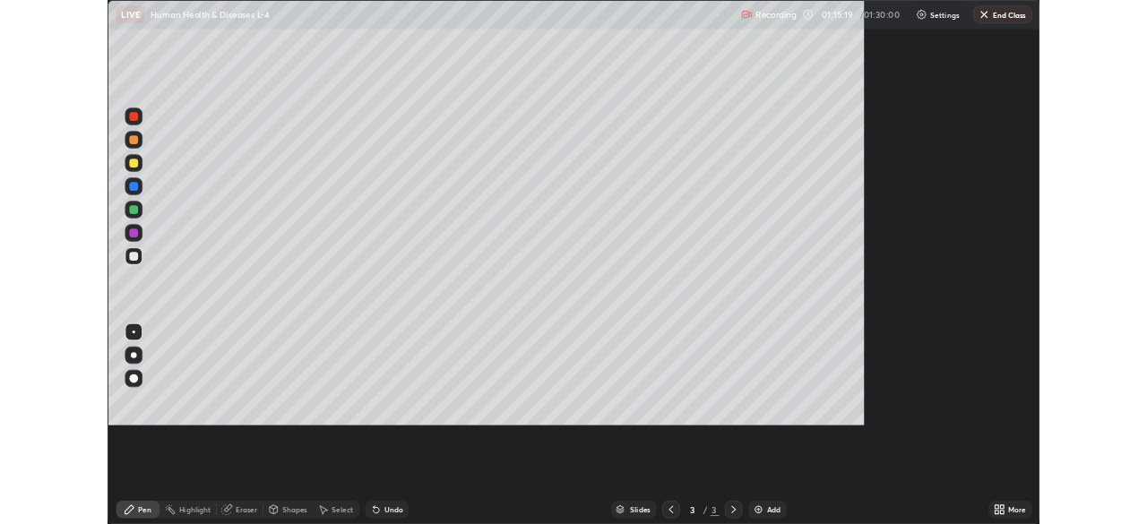
scroll to position [645, 1147]
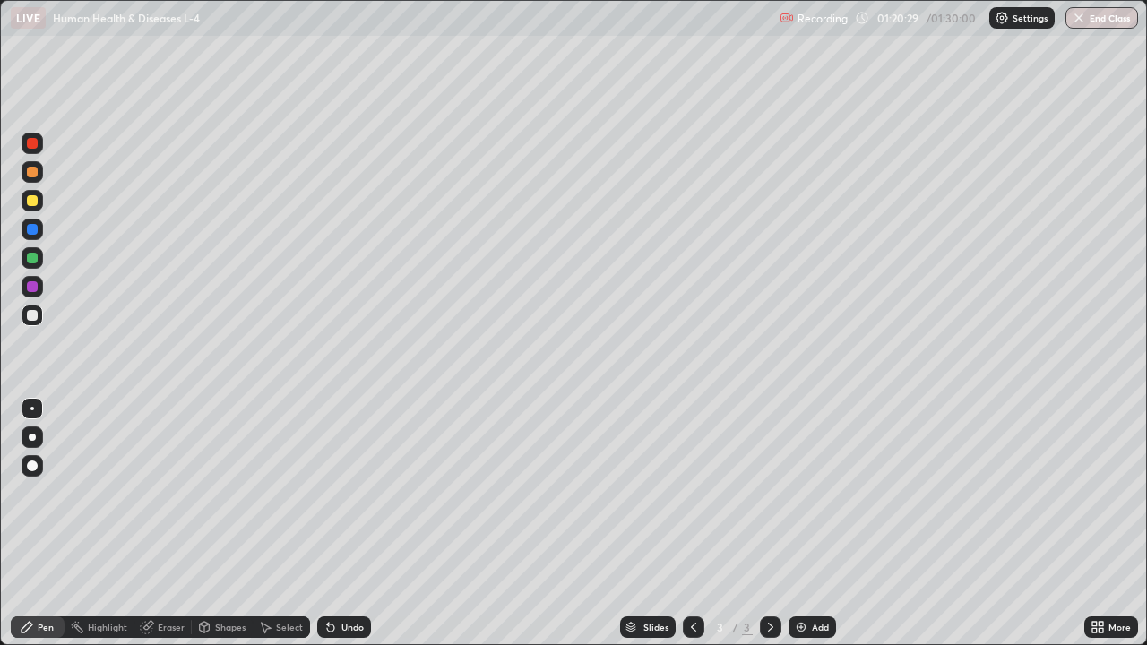
click at [1082, 21] on img "button" at bounding box center [1078, 18] width 14 height 14
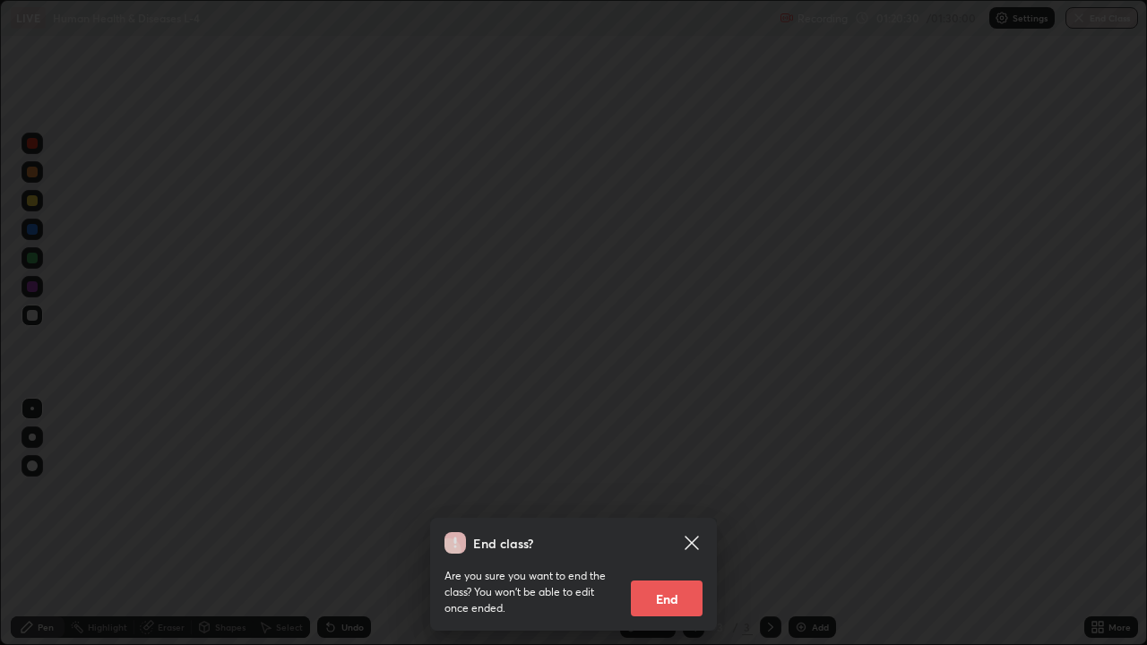
click at [675, 523] on button "End" at bounding box center [667, 598] width 72 height 36
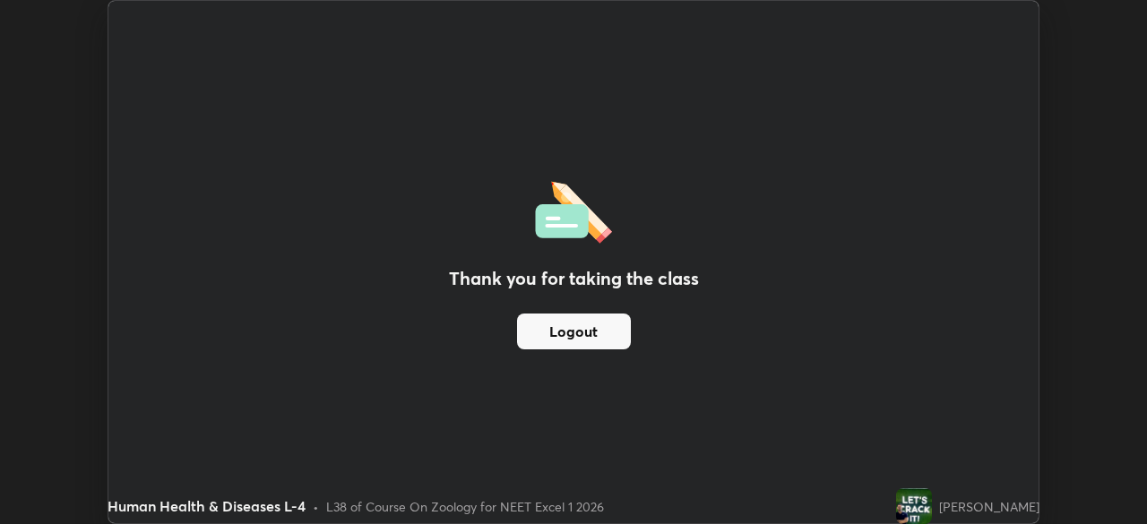
scroll to position [89057, 88434]
click at [563, 338] on button "Logout" at bounding box center [574, 332] width 114 height 36
click at [568, 345] on button "Logout" at bounding box center [574, 332] width 114 height 36
